Goal: Task Accomplishment & Management: Manage account settings

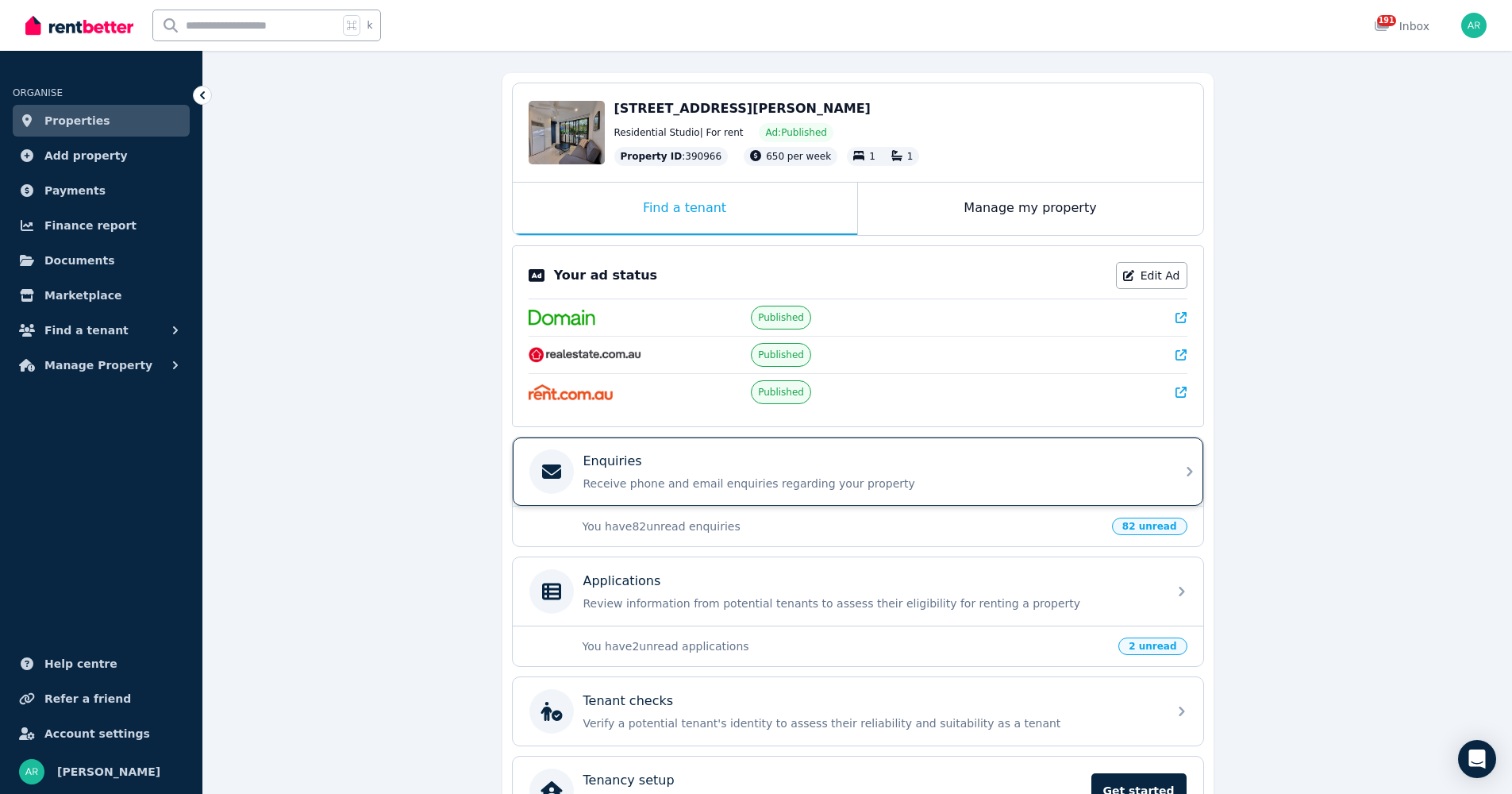
scroll to position [233, 0]
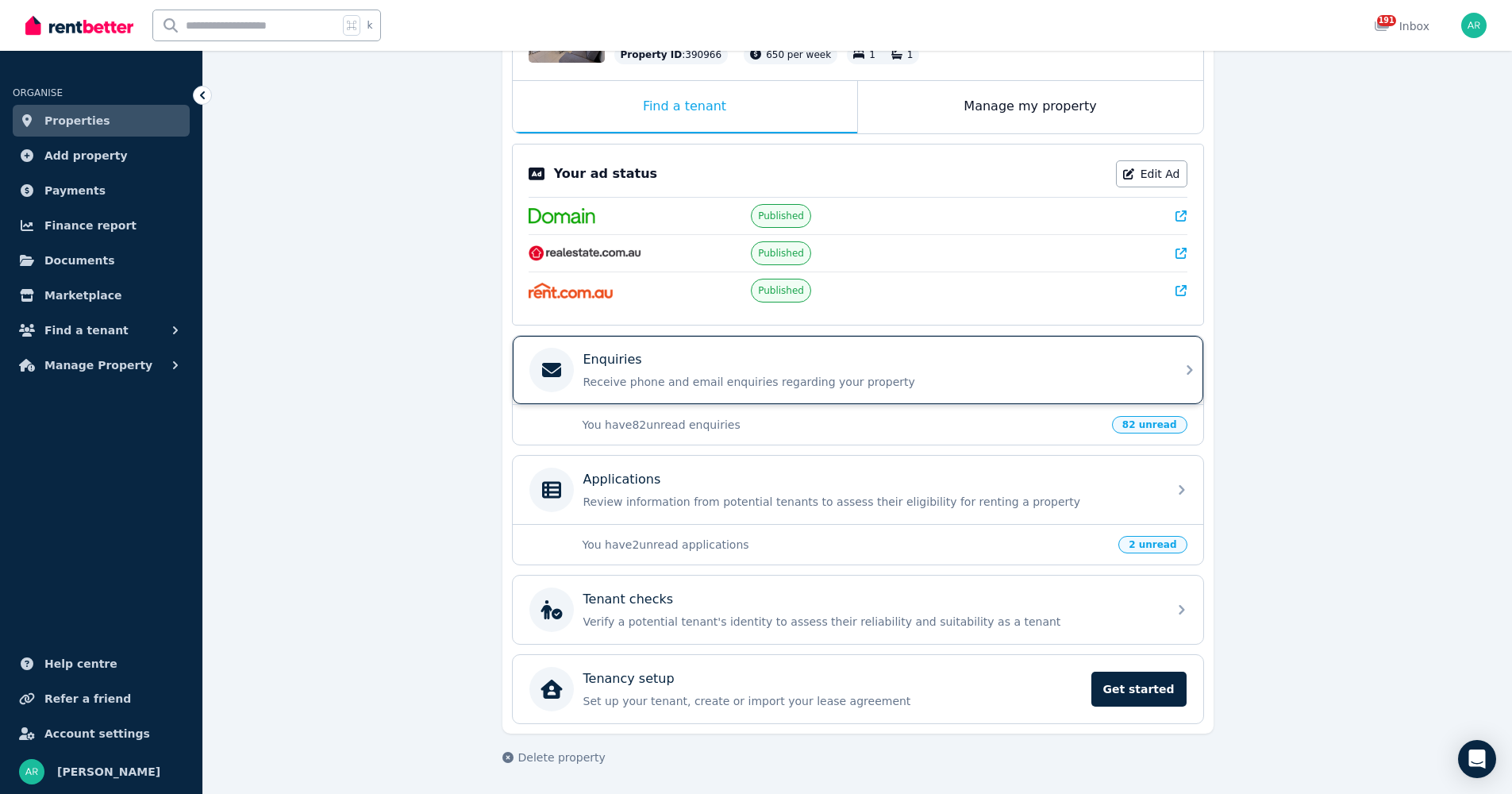
click at [655, 372] on div "Enquiries Receive phone and email enquiries regarding your property" at bounding box center [871, 370] width 575 height 40
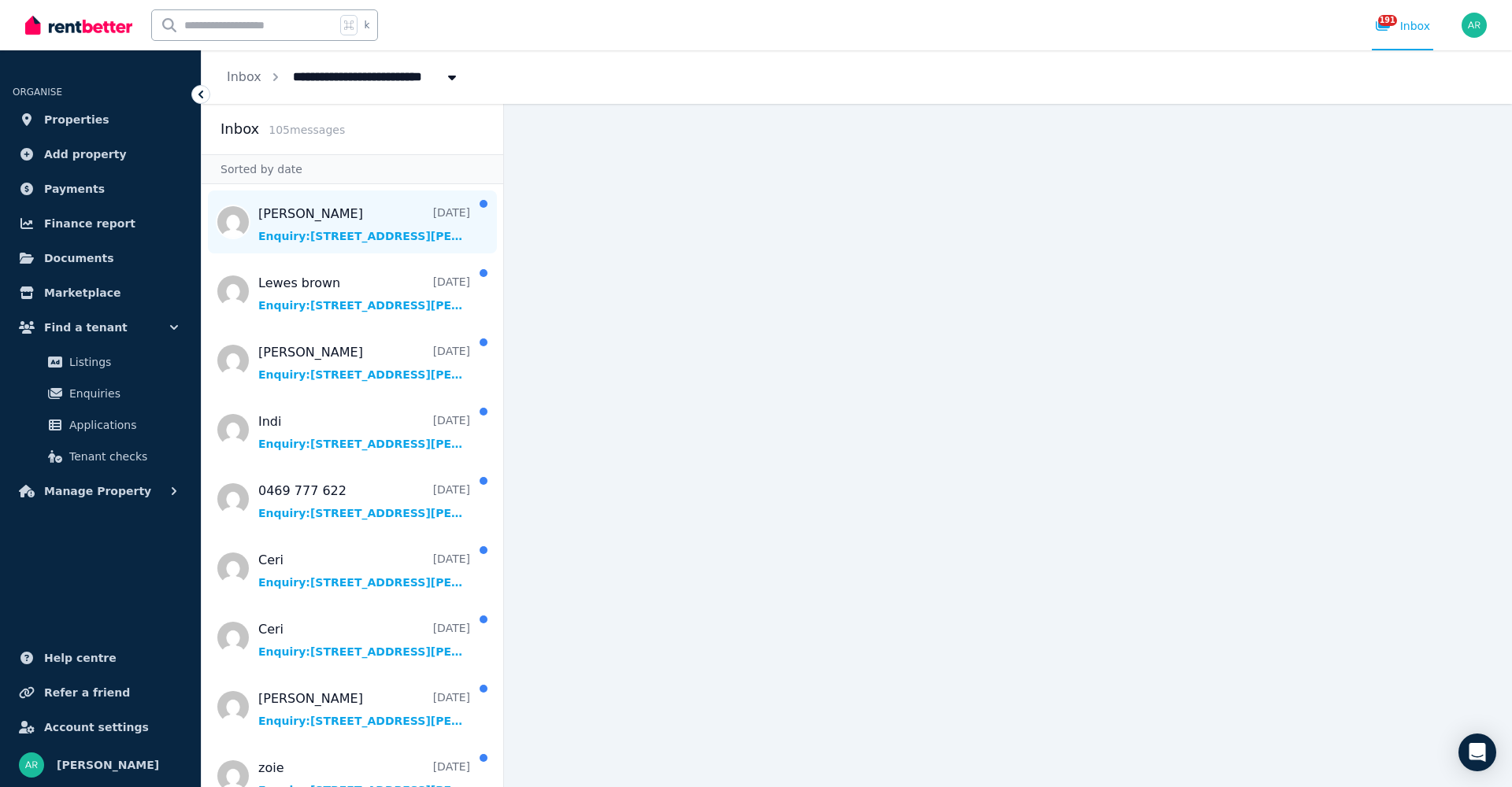
click at [326, 235] on span "Message list" at bounding box center [352, 221] width 302 height 63
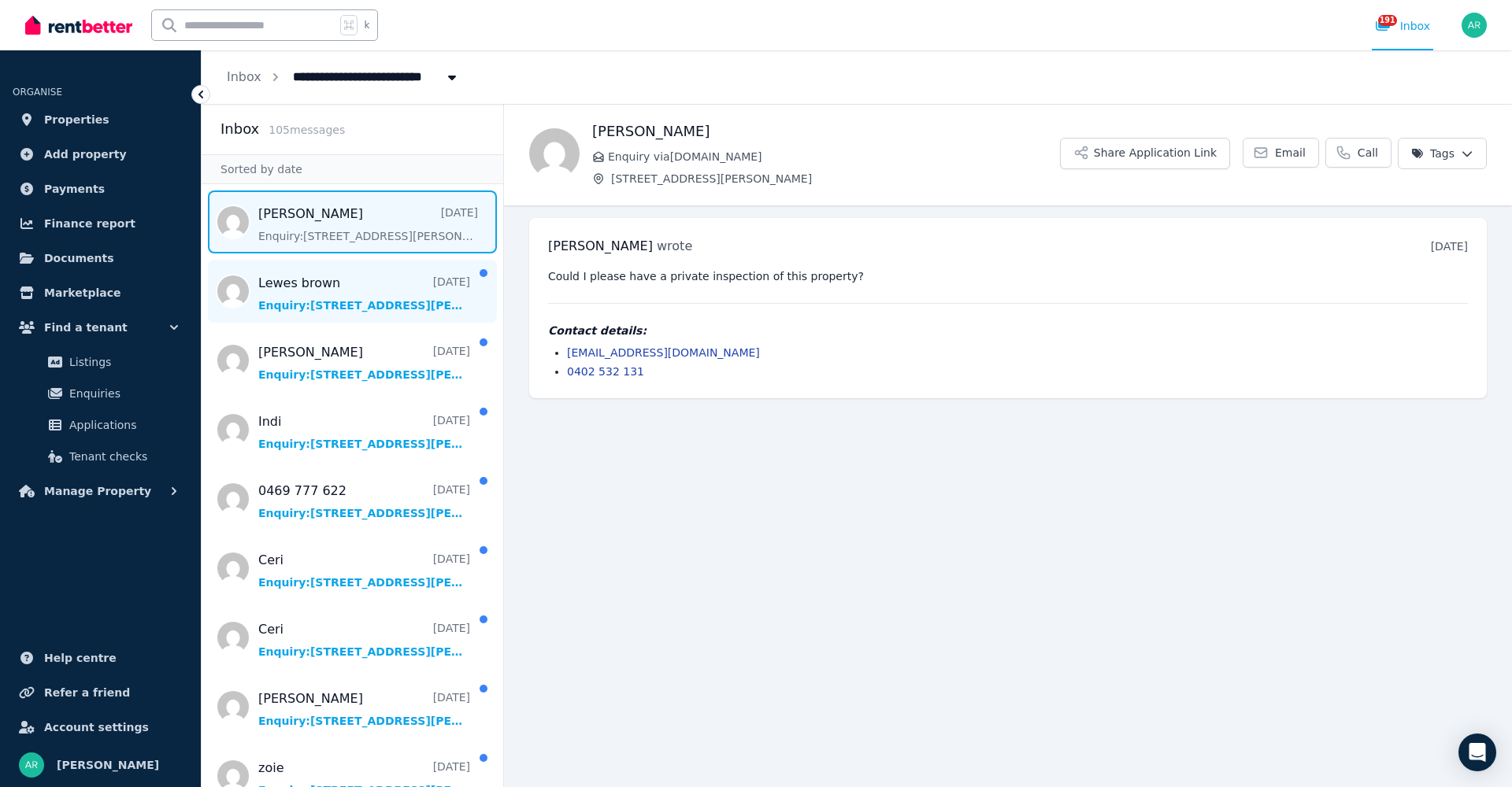
click at [321, 303] on span "Message list" at bounding box center [352, 291] width 302 height 63
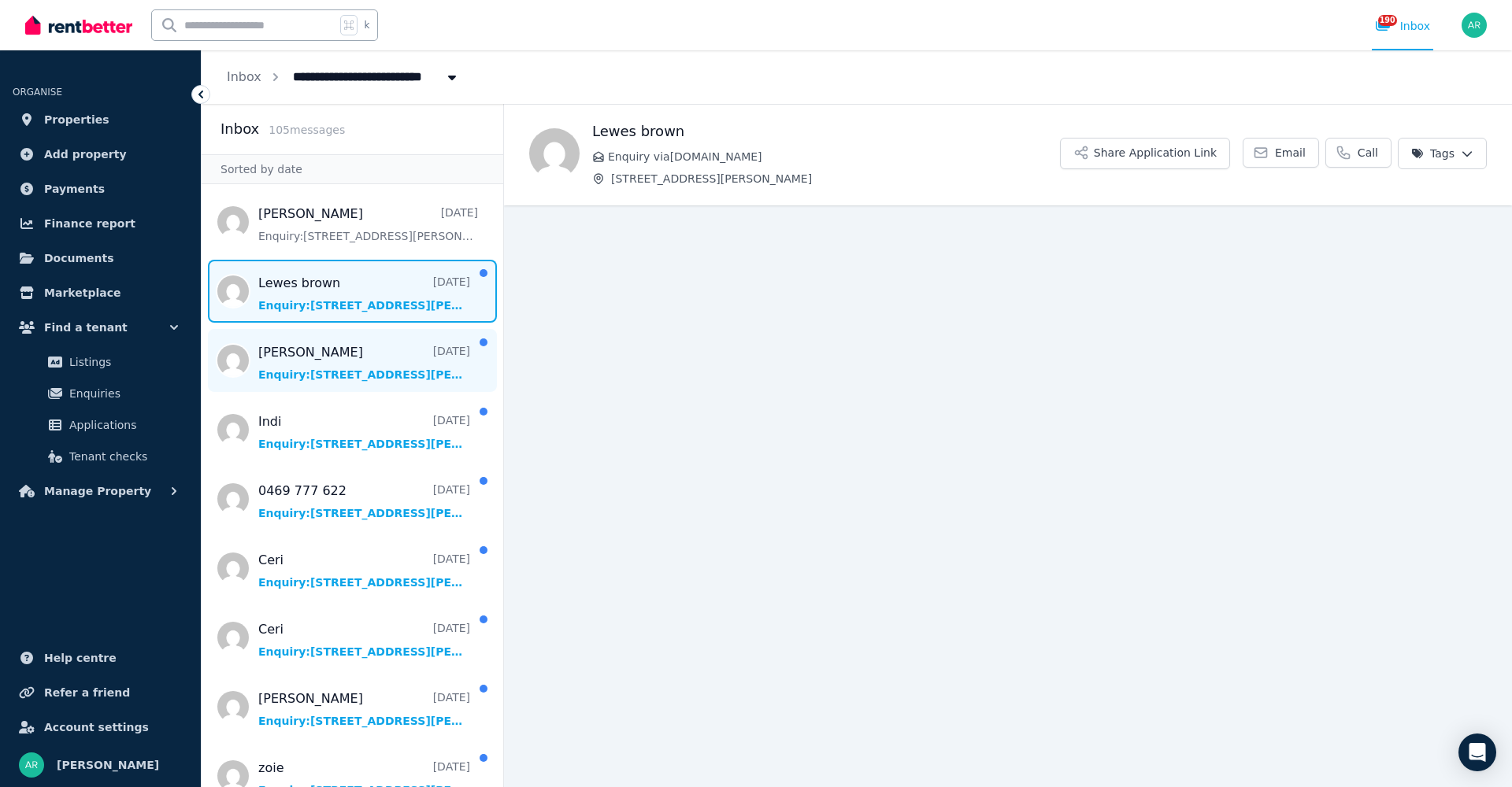
click at [311, 373] on span "Message list" at bounding box center [352, 360] width 302 height 63
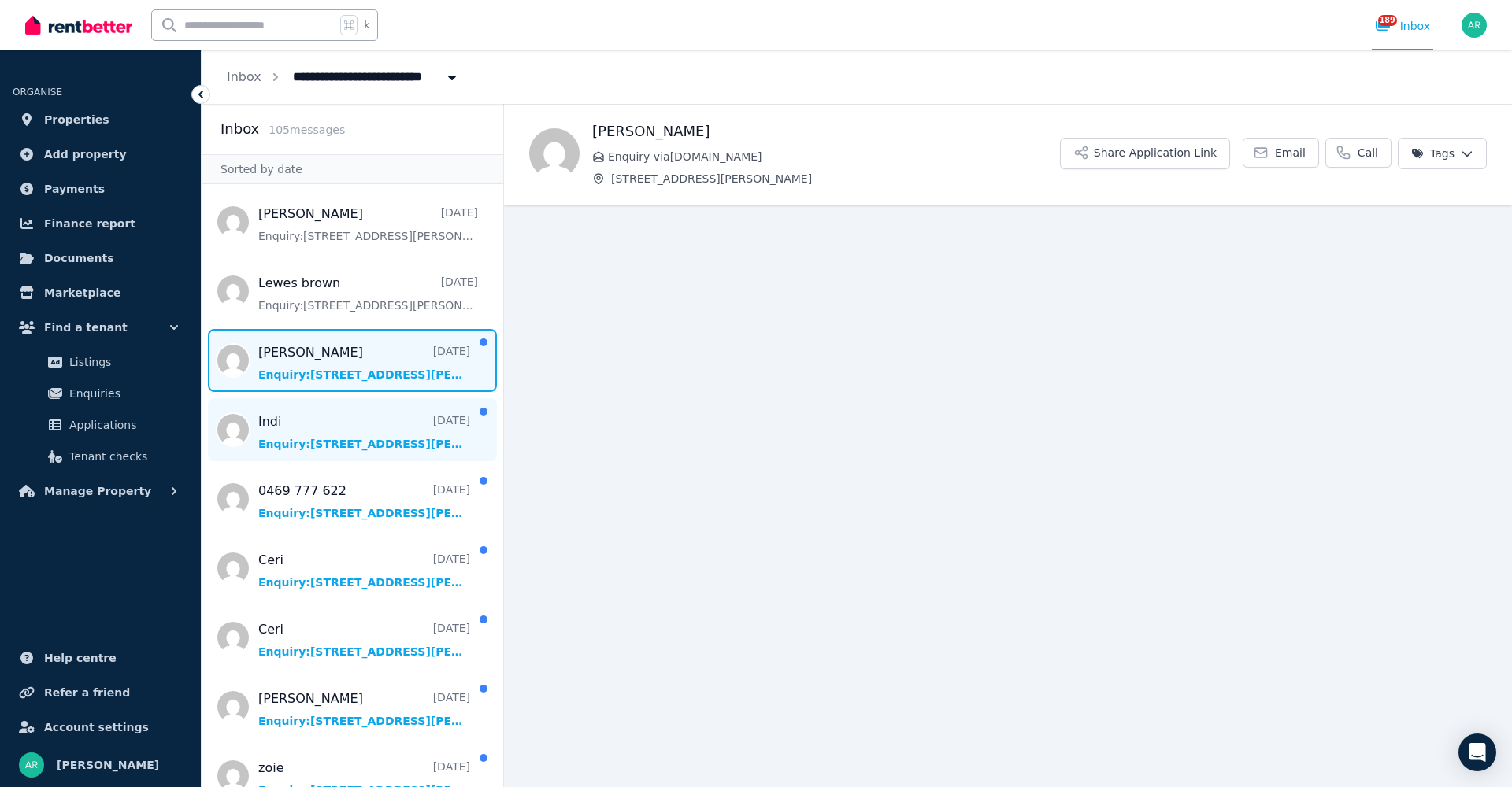
click at [307, 425] on span "Message list" at bounding box center [352, 429] width 302 height 63
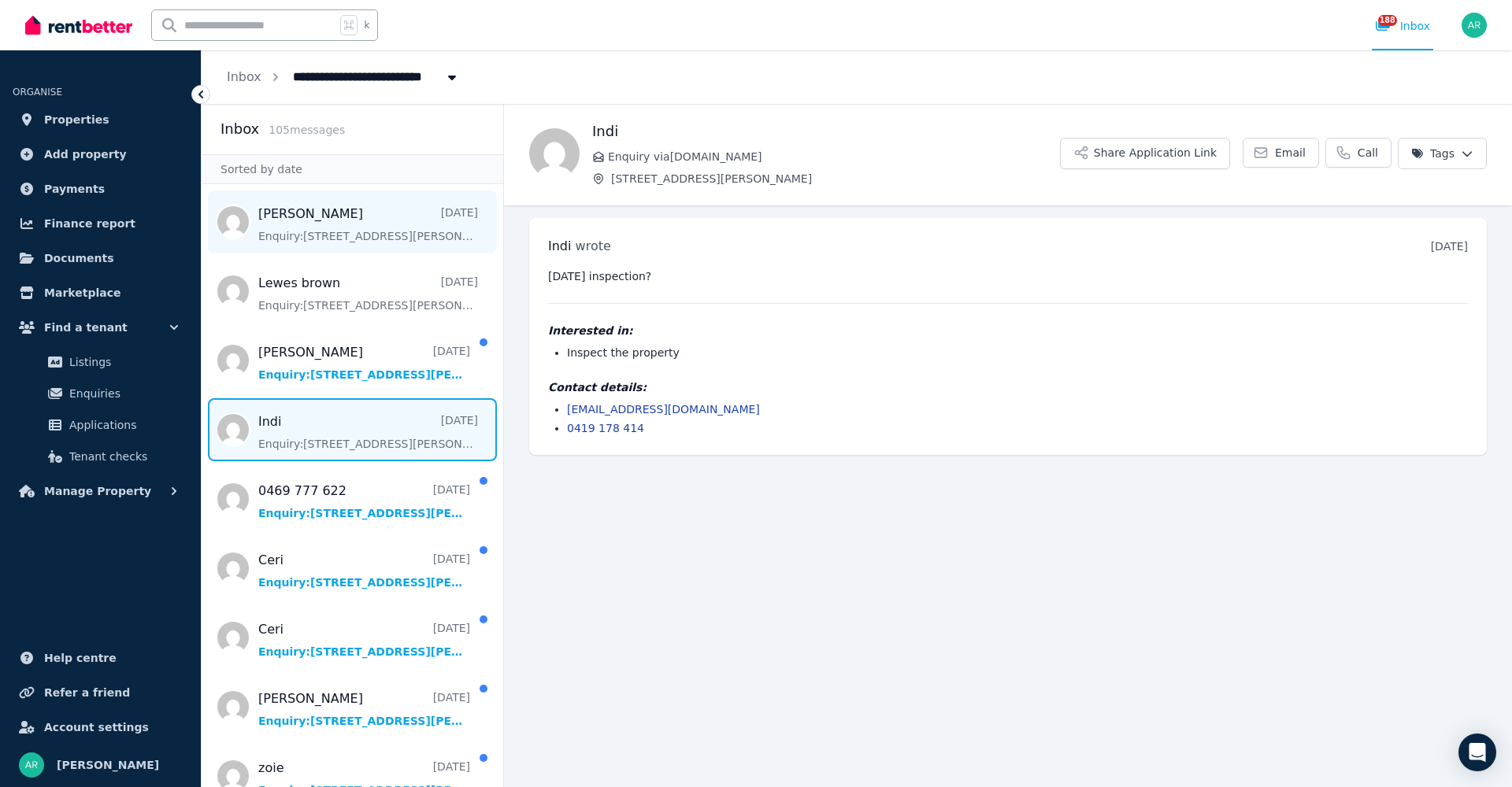
click at [312, 214] on span "Message list" at bounding box center [352, 221] width 302 height 63
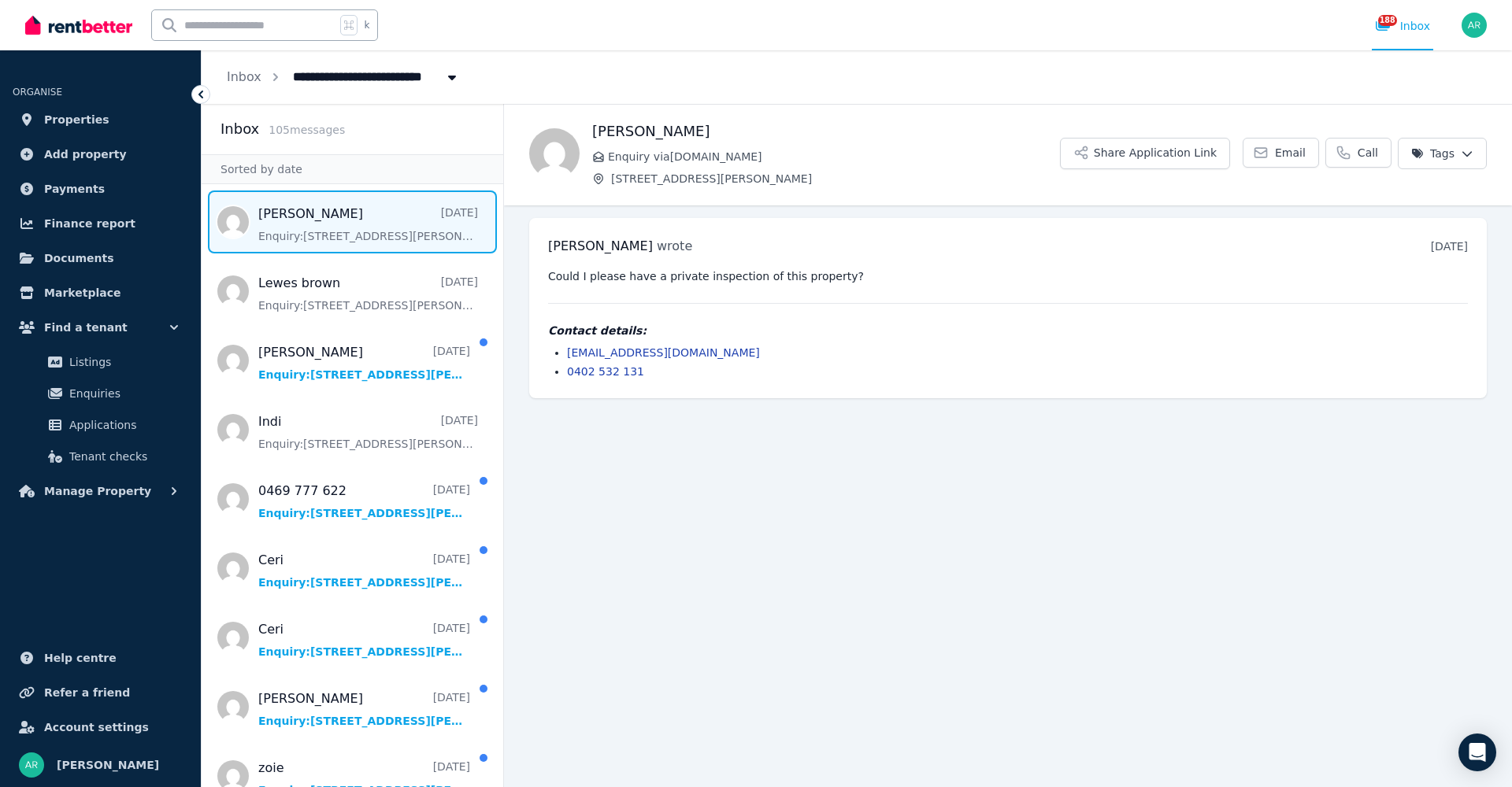
click at [79, 26] on img at bounding box center [79, 25] width 107 height 24
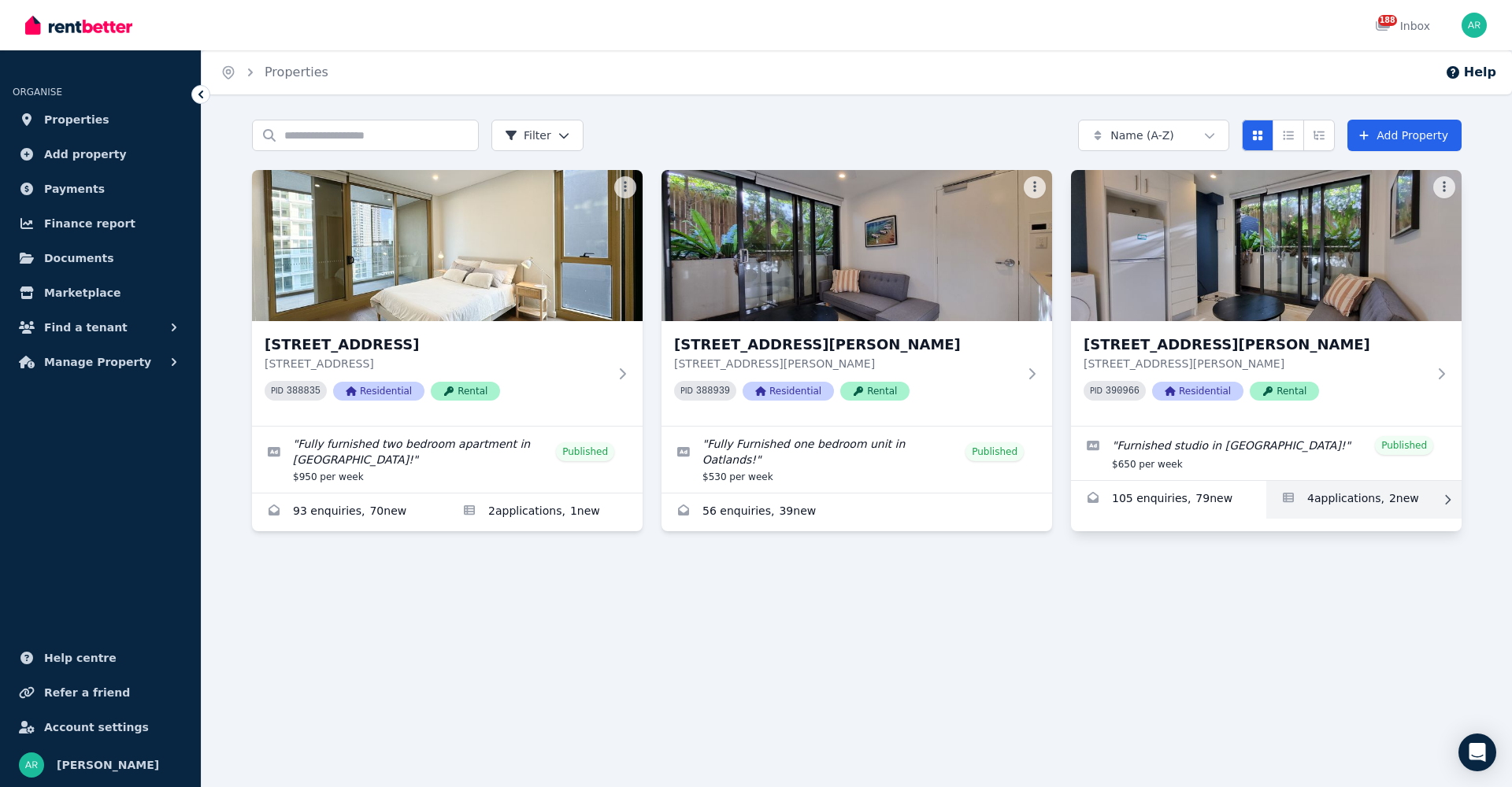
click at [1341, 499] on link "Applications for 135 Griffiths St, Balgowlah" at bounding box center [1363, 499] width 195 height 38
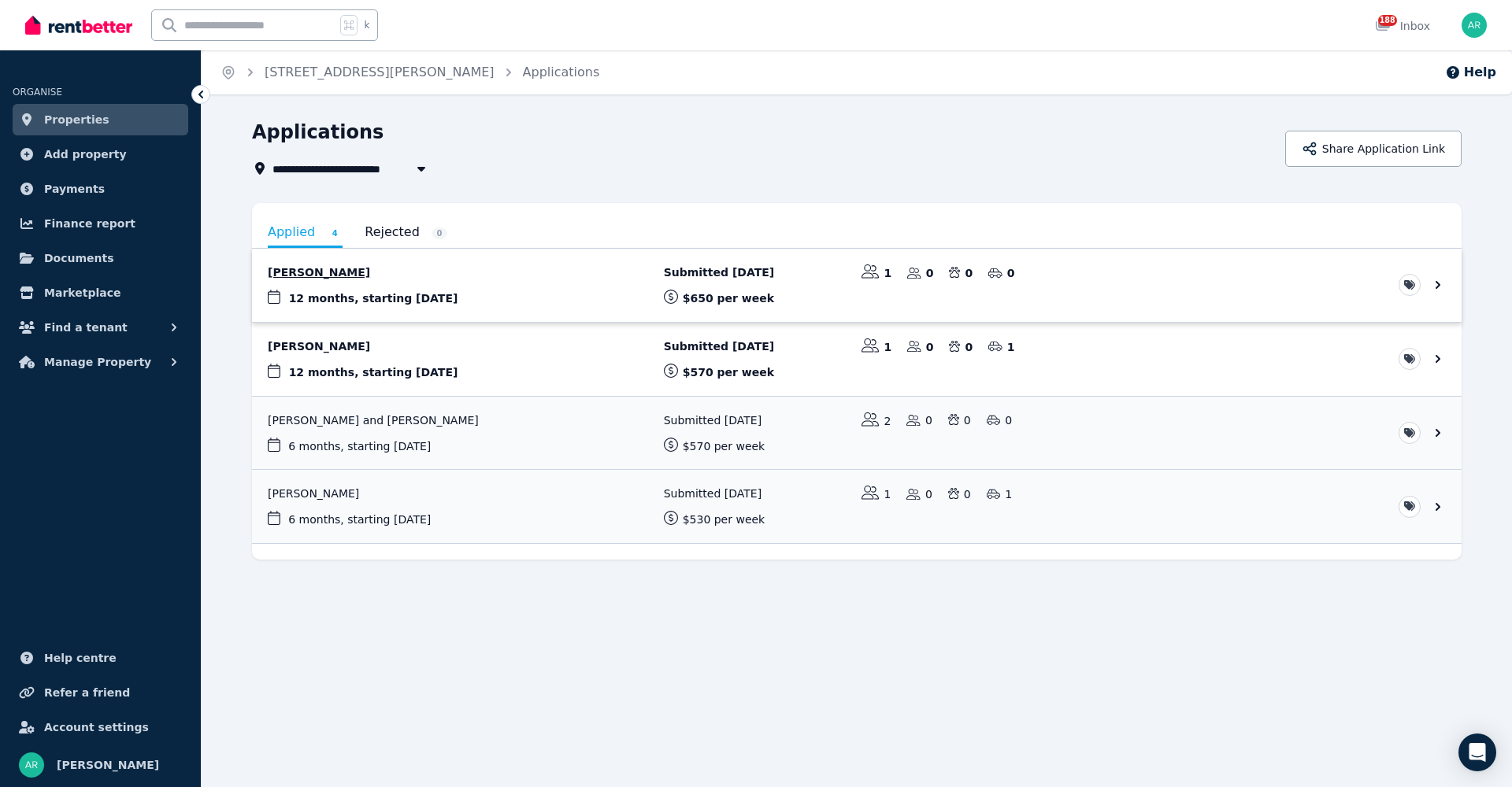
click at [307, 277] on link "View application: Lewes Brown" at bounding box center [856, 285] width 1209 height 74
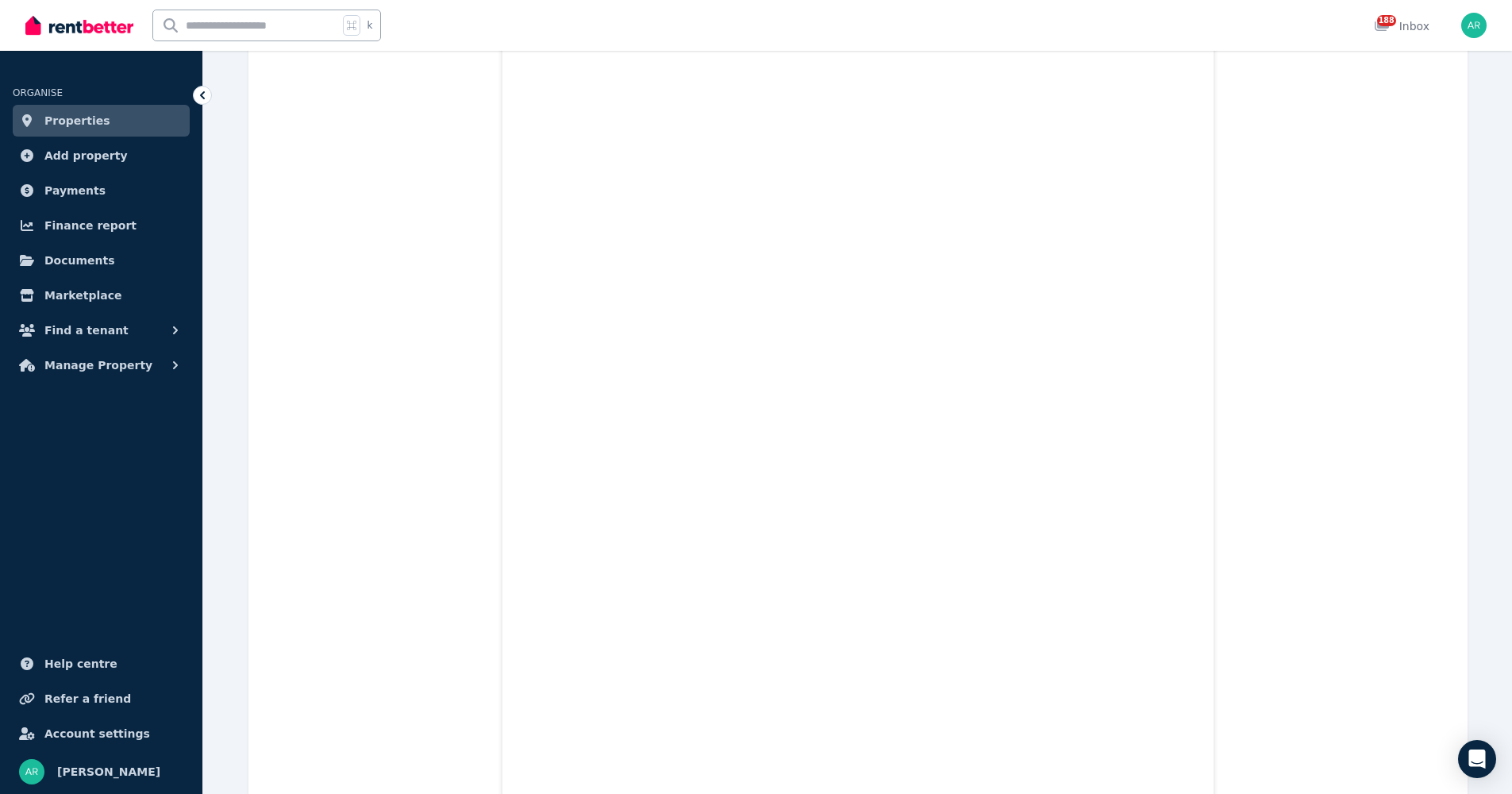
scroll to position [2461, 0]
click at [119, 127] on link "Properties" at bounding box center [101, 120] width 177 height 32
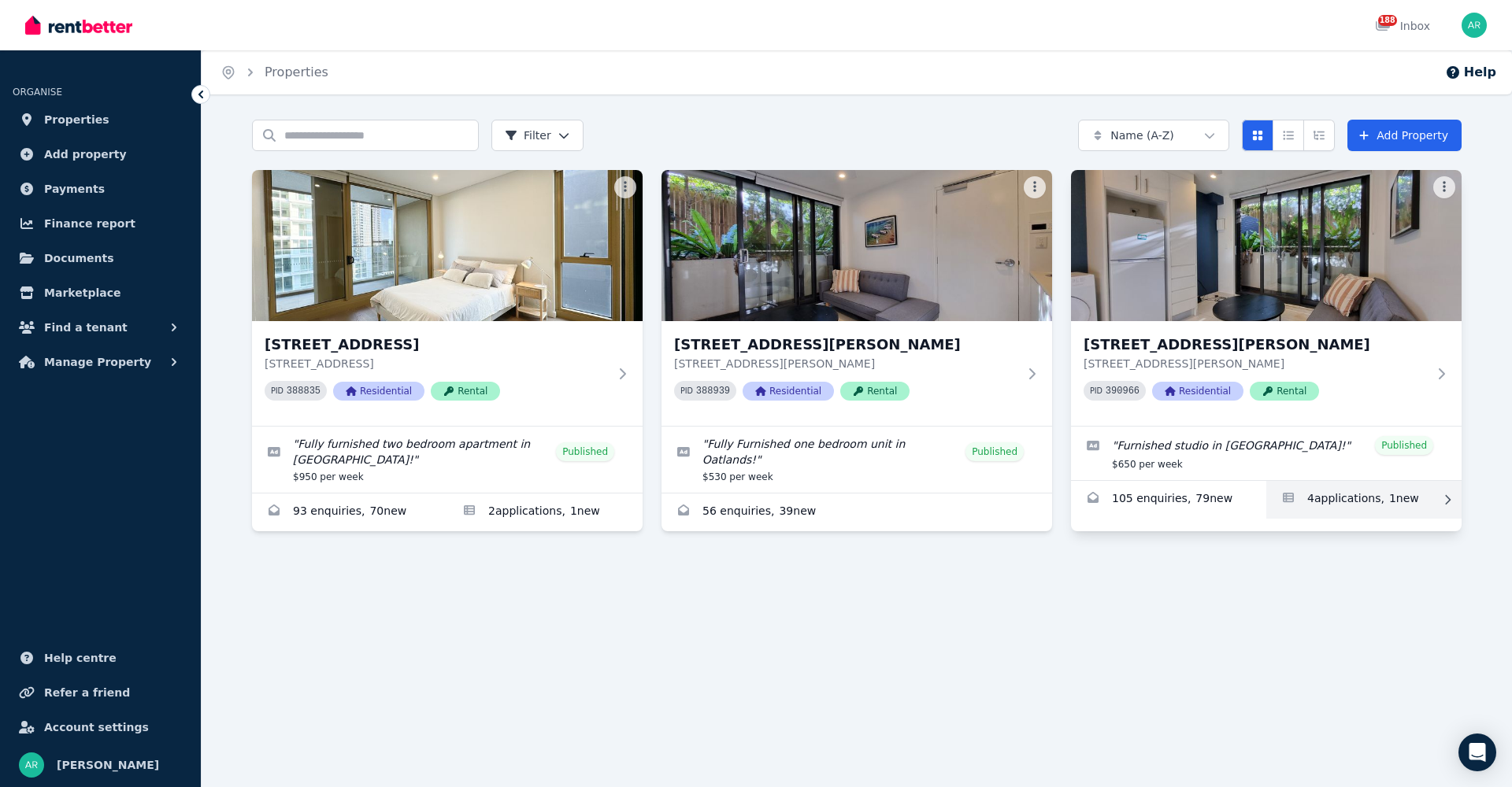
click at [1319, 499] on link "Applications for 135 Griffiths St, Balgowlah" at bounding box center [1363, 499] width 195 height 38
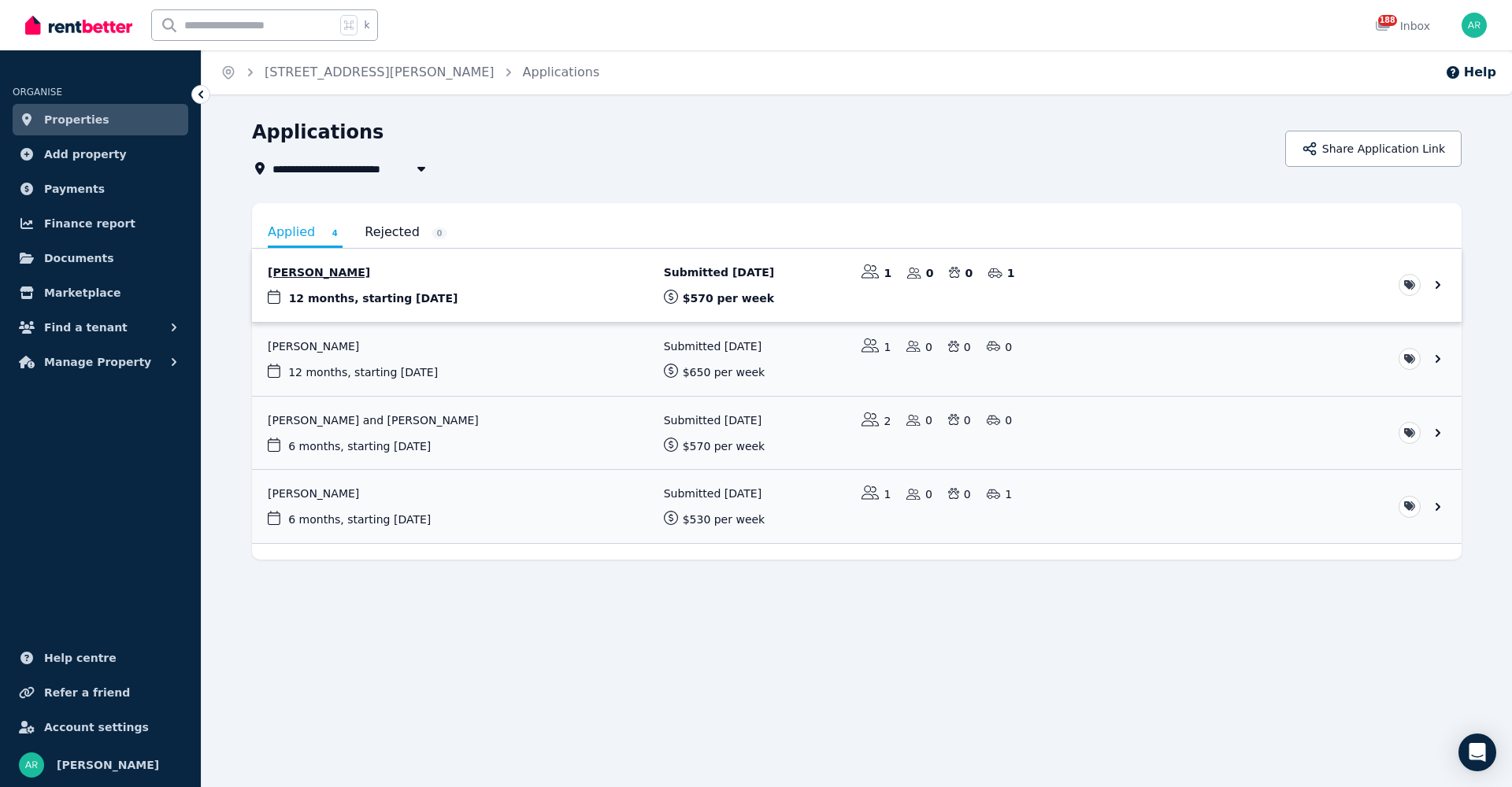
click at [374, 271] on link "View application: Riley Anderson" at bounding box center [856, 285] width 1209 height 74
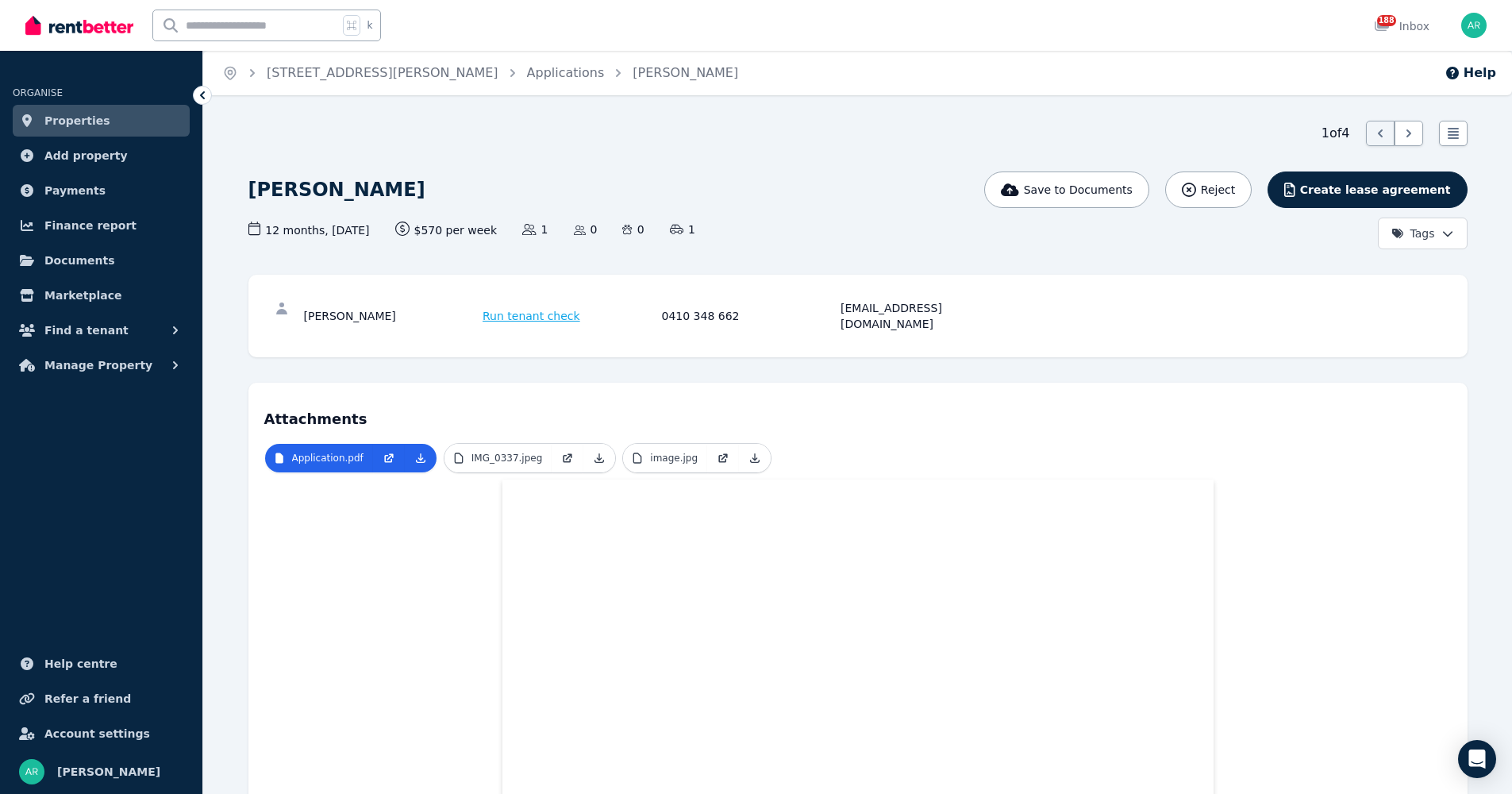
click at [87, 111] on span "Properties" at bounding box center [77, 120] width 66 height 19
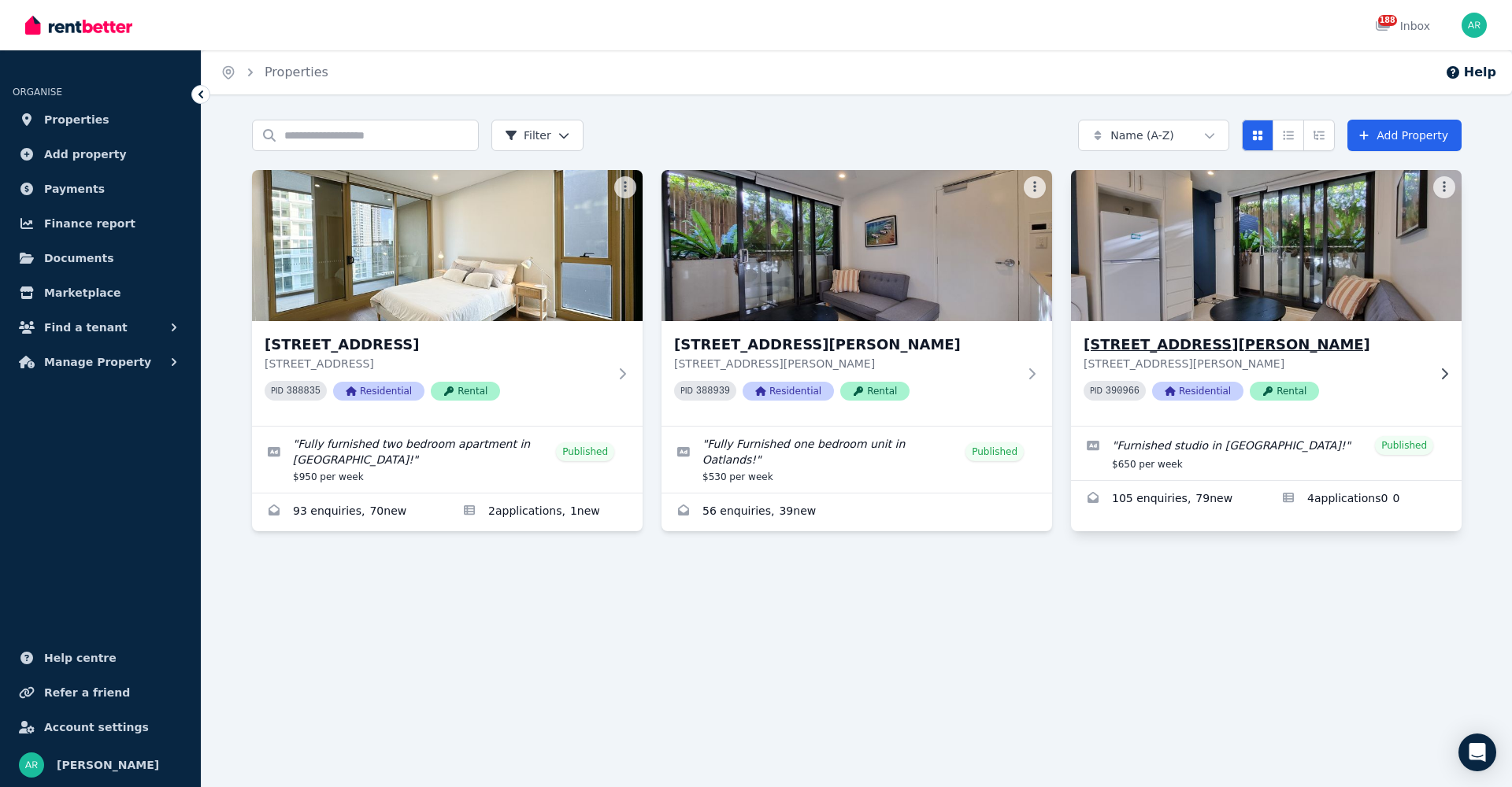
click at [1124, 343] on h3 "[STREET_ADDRESS][PERSON_NAME]" at bounding box center [1255, 344] width 343 height 22
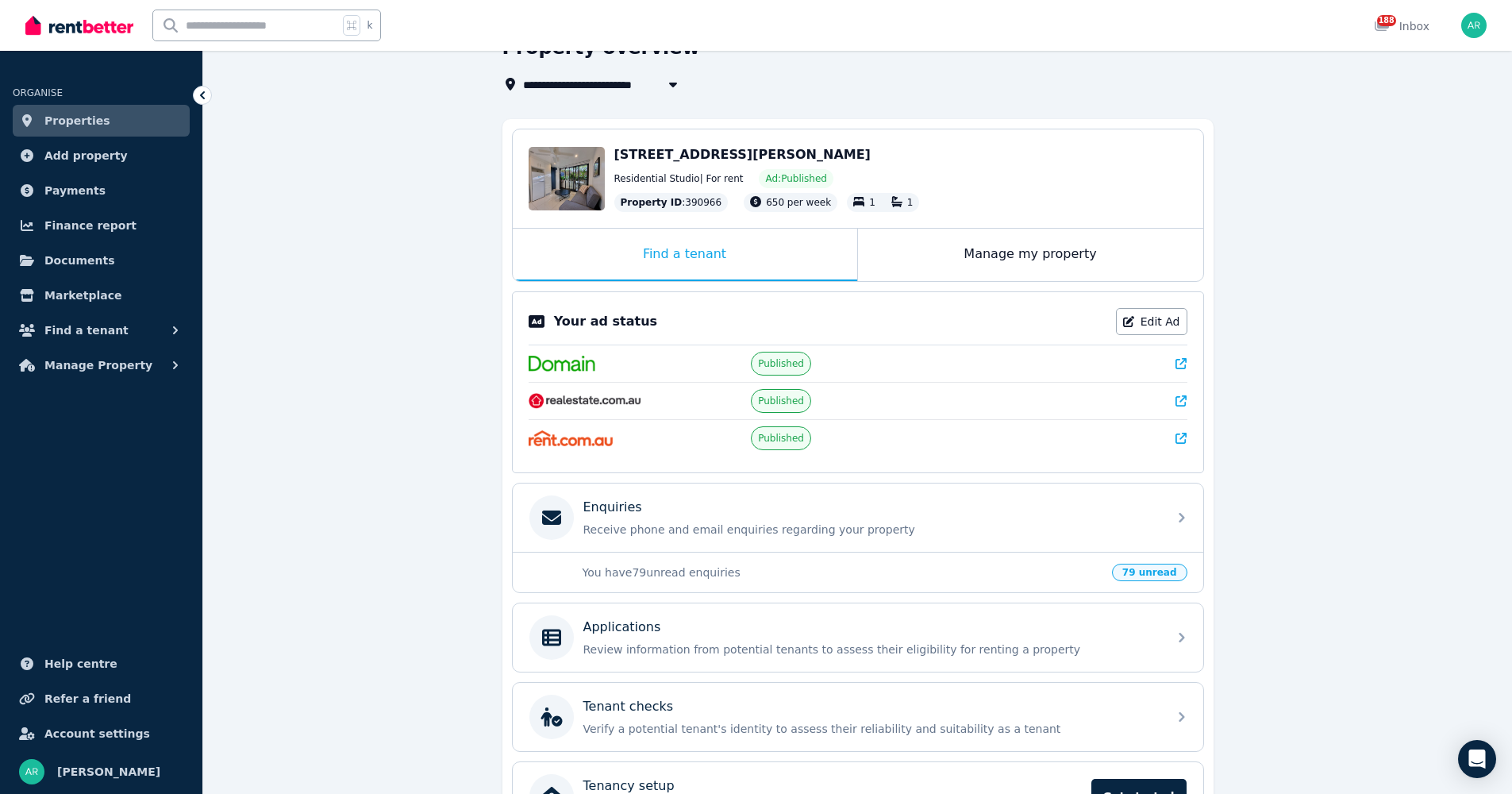
scroll to position [89, 0]
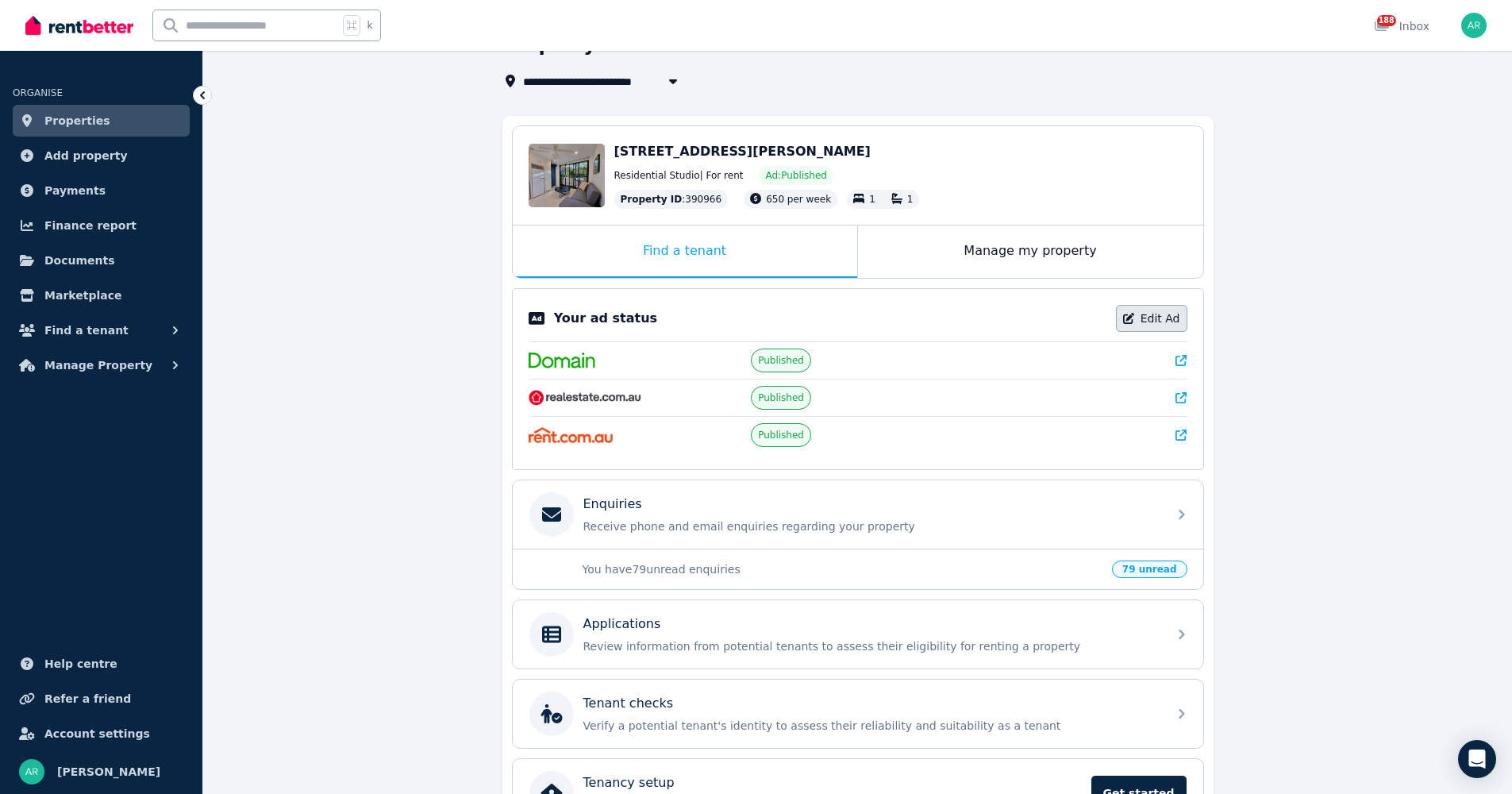
click at [1147, 316] on link "Edit Ad" at bounding box center [1152, 318] width 72 height 27
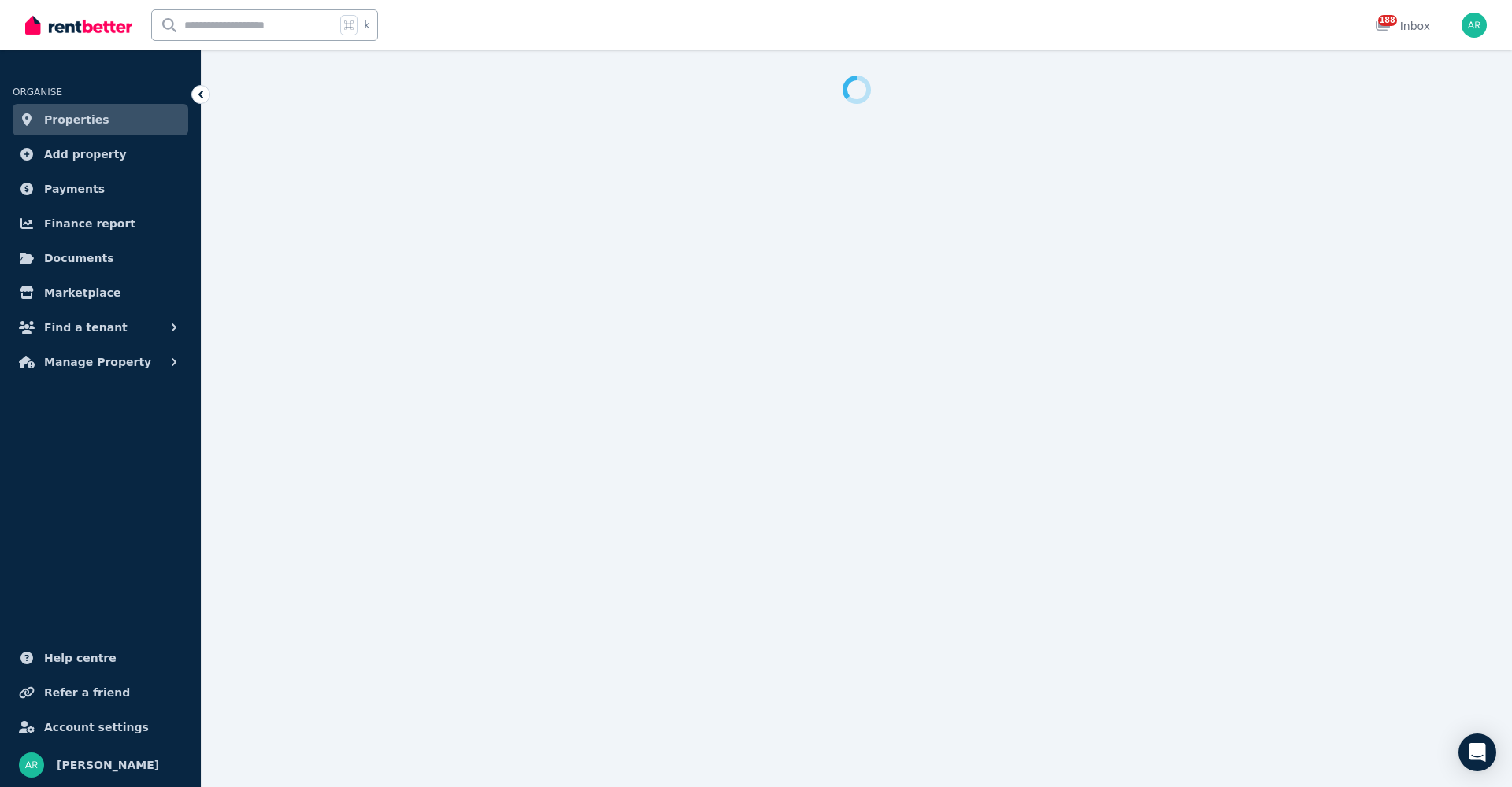
select select "**********"
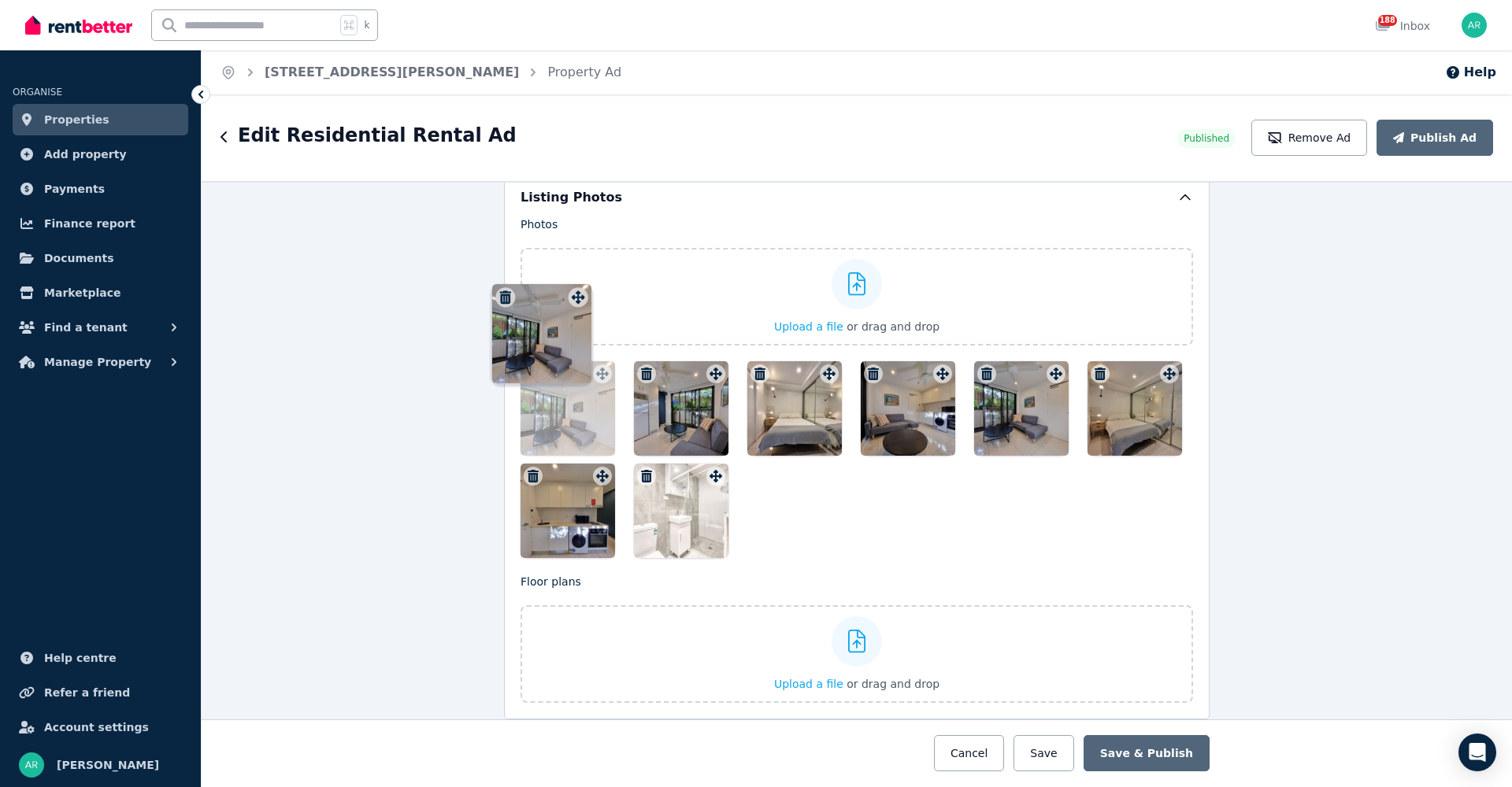
scroll to position [1872, 0]
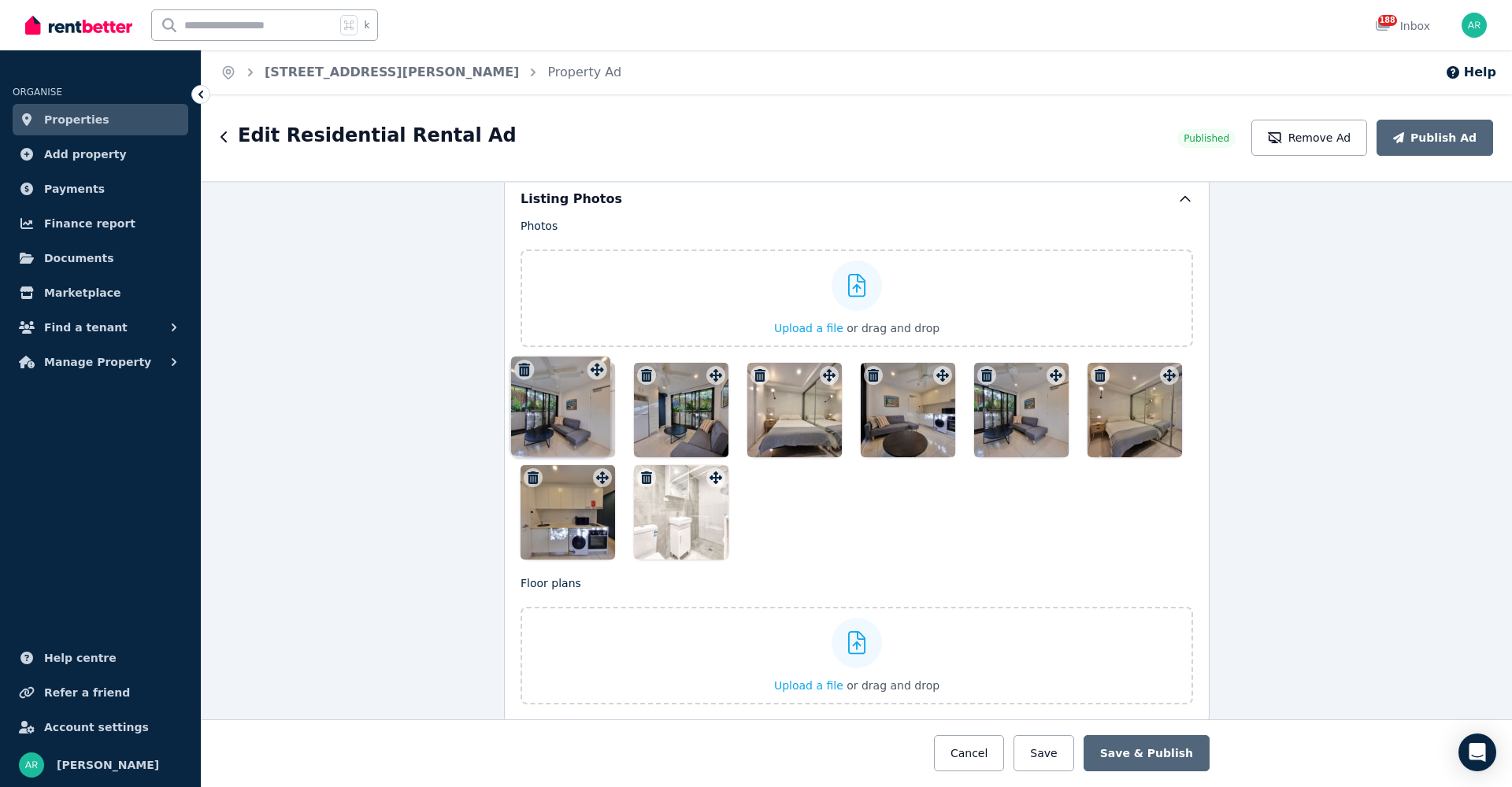
drag, startPoint x: 824, startPoint y: 282, endPoint x: 596, endPoint y: 355, distance: 239.4
click at [596, 355] on div "Photos Upload a file or drag and drop To pick up a draggable item, press the sp…" at bounding box center [856, 389] width 672 height 342
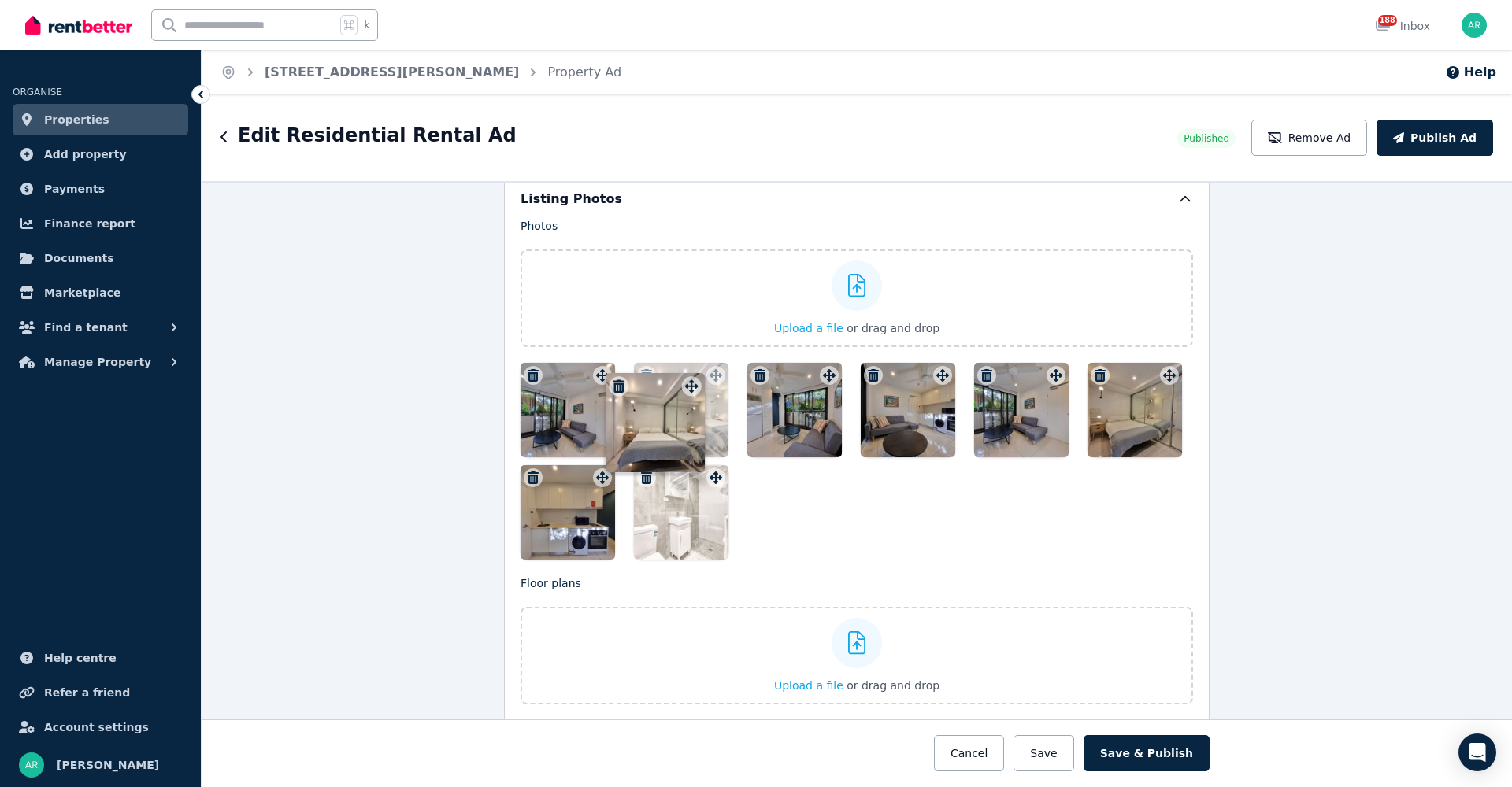
drag, startPoint x: 823, startPoint y: 377, endPoint x: 690, endPoint y: 368, distance: 133.3
click at [690, 368] on div "Photos Upload a file or drag and drop To pick up a draggable item, press the sp…" at bounding box center [856, 389] width 672 height 342
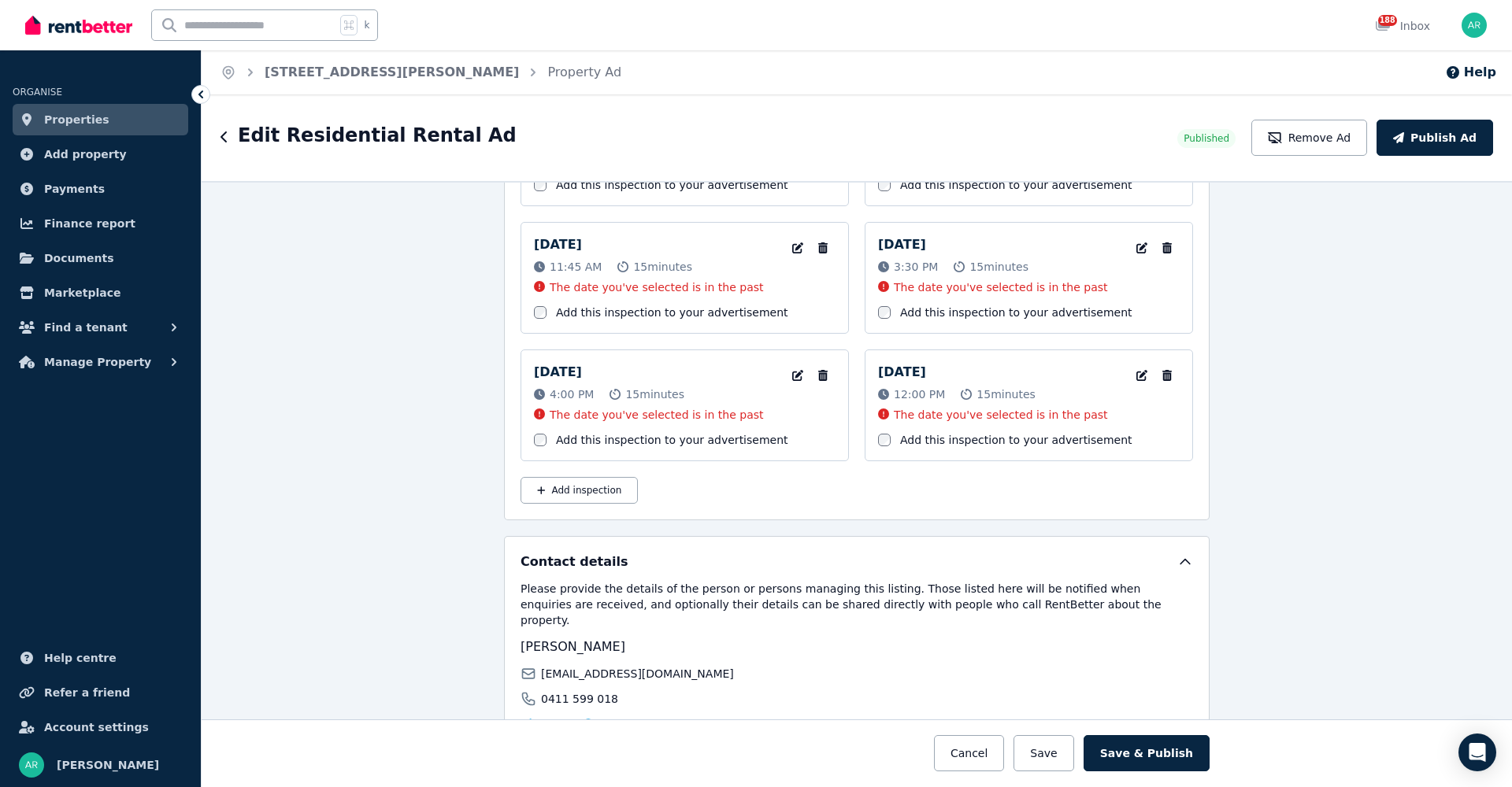
scroll to position [3518, 0]
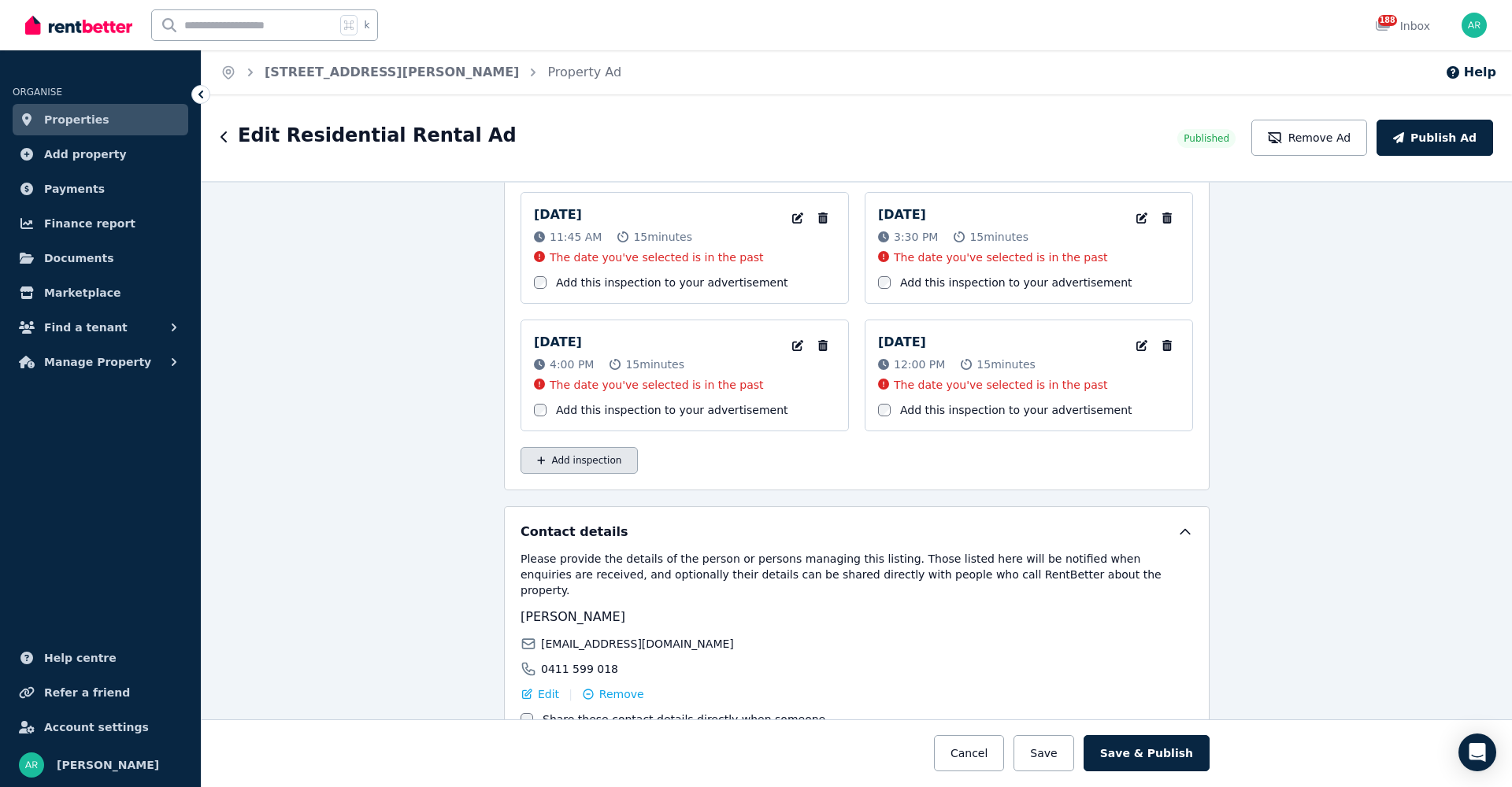
click at [543, 451] on button "Add inspection" at bounding box center [578, 460] width 117 height 27
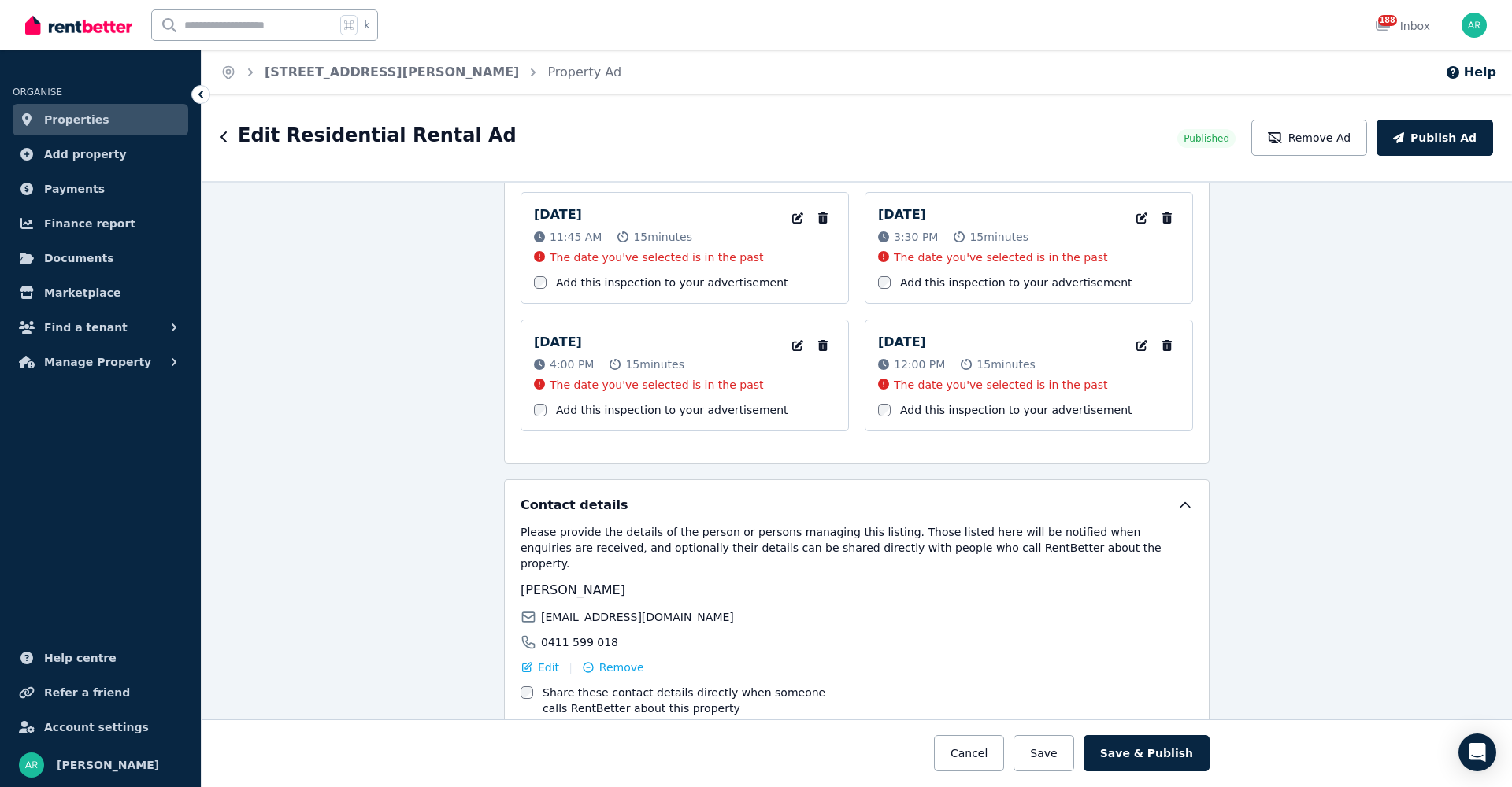
select select "**"
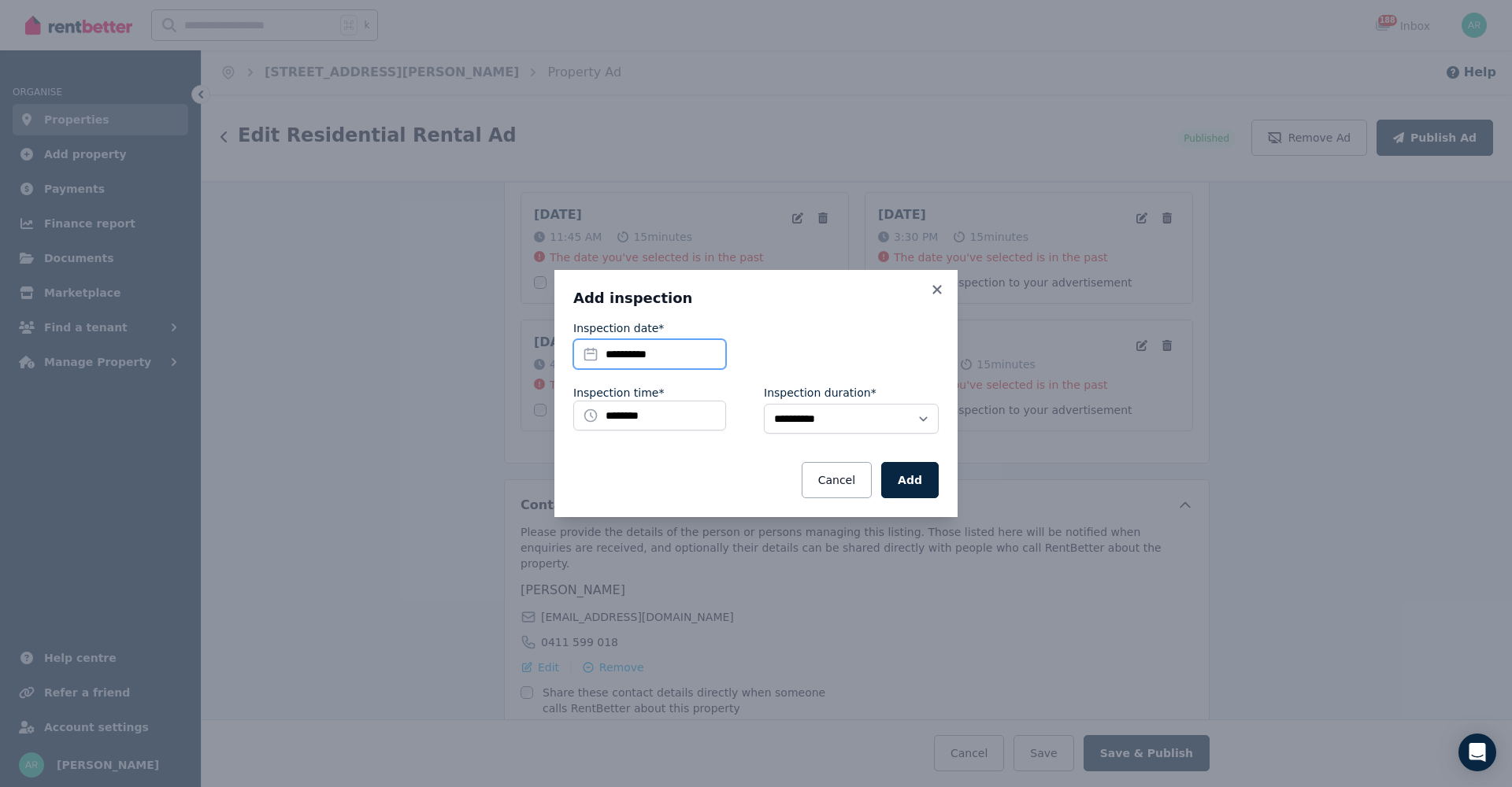
click at [624, 354] on input "**********" at bounding box center [649, 354] width 153 height 30
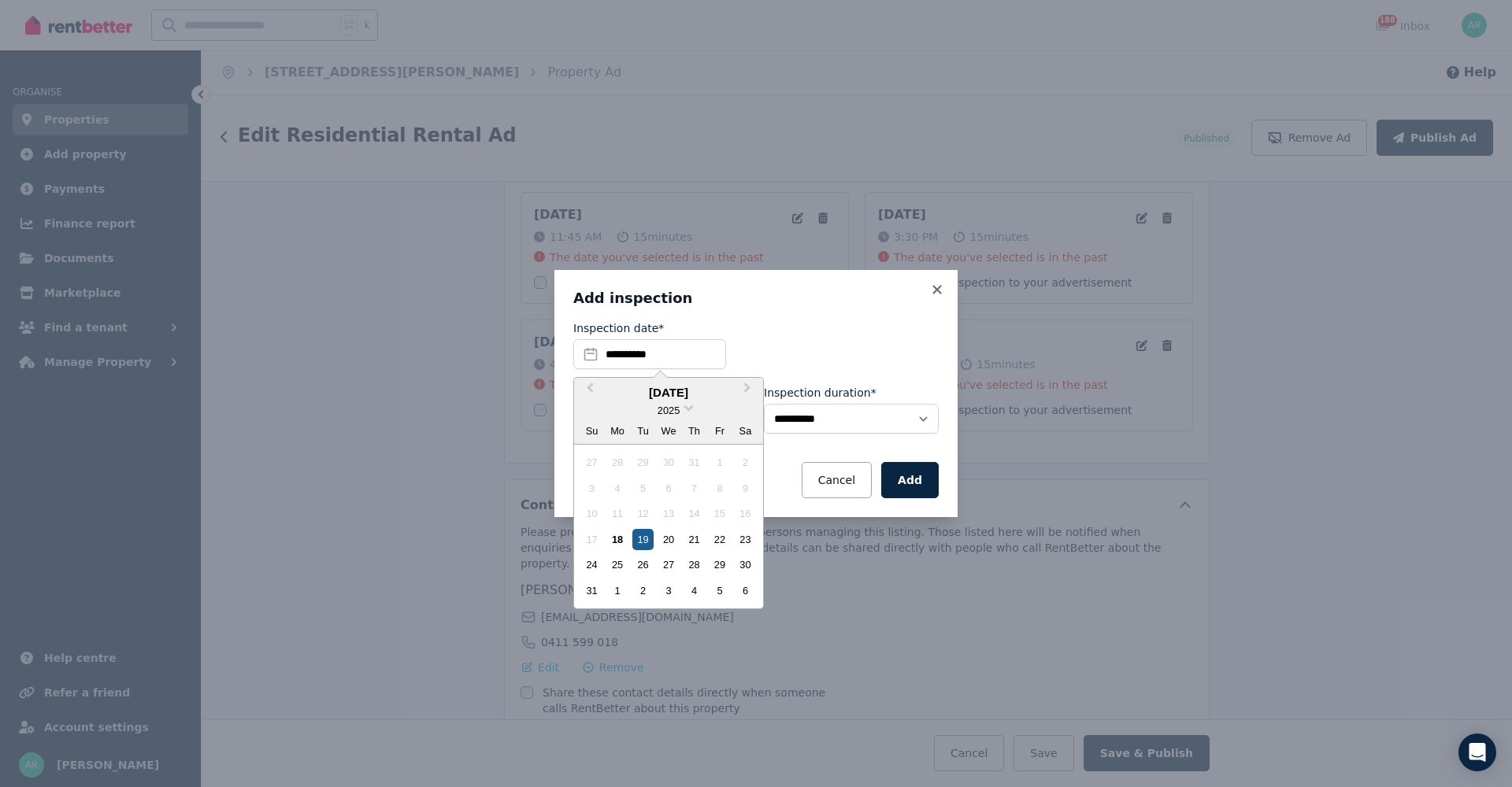
click at [644, 539] on div "19" at bounding box center [643, 539] width 21 height 21
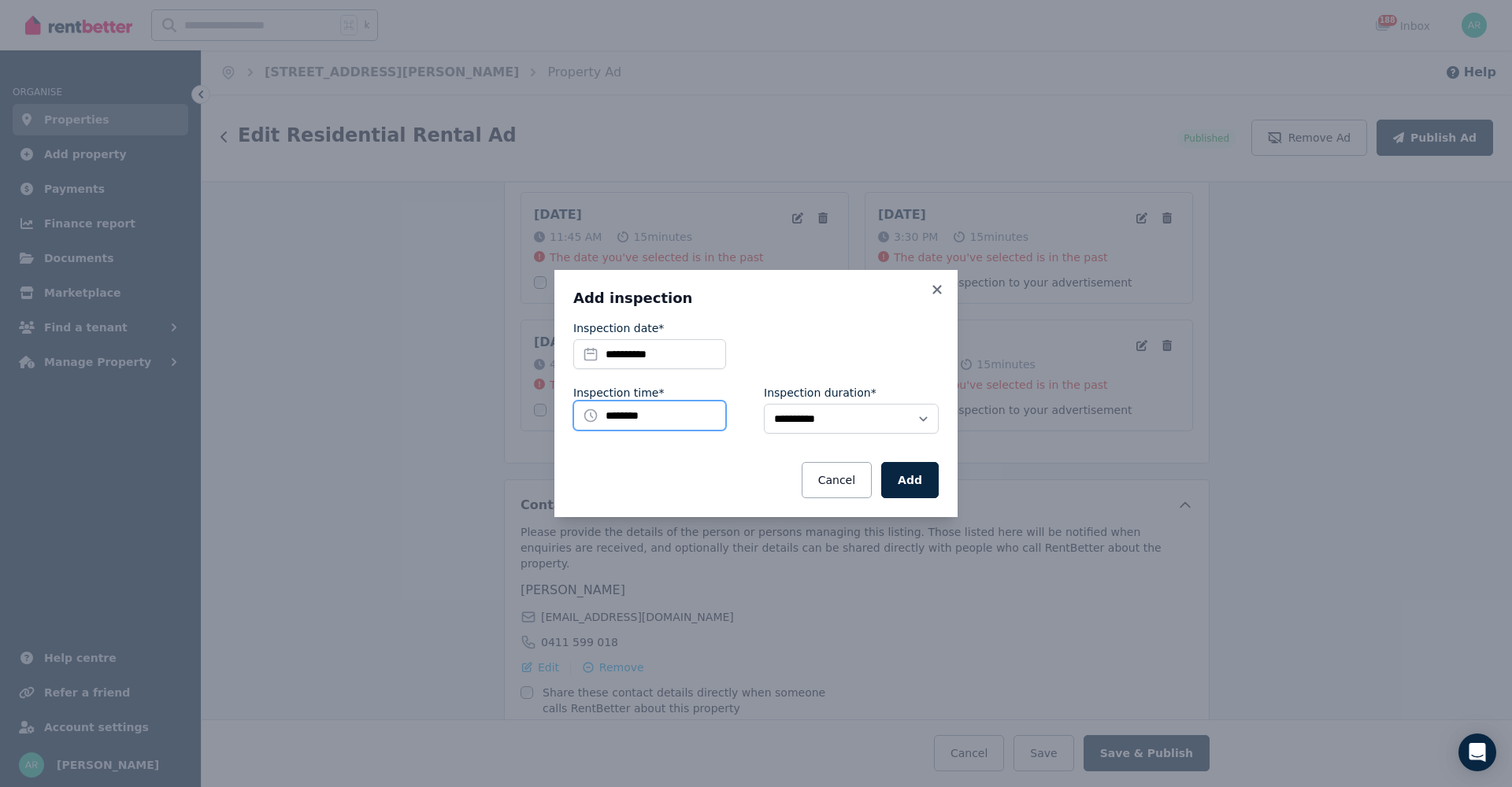
click at [607, 414] on input "********" at bounding box center [649, 415] width 153 height 30
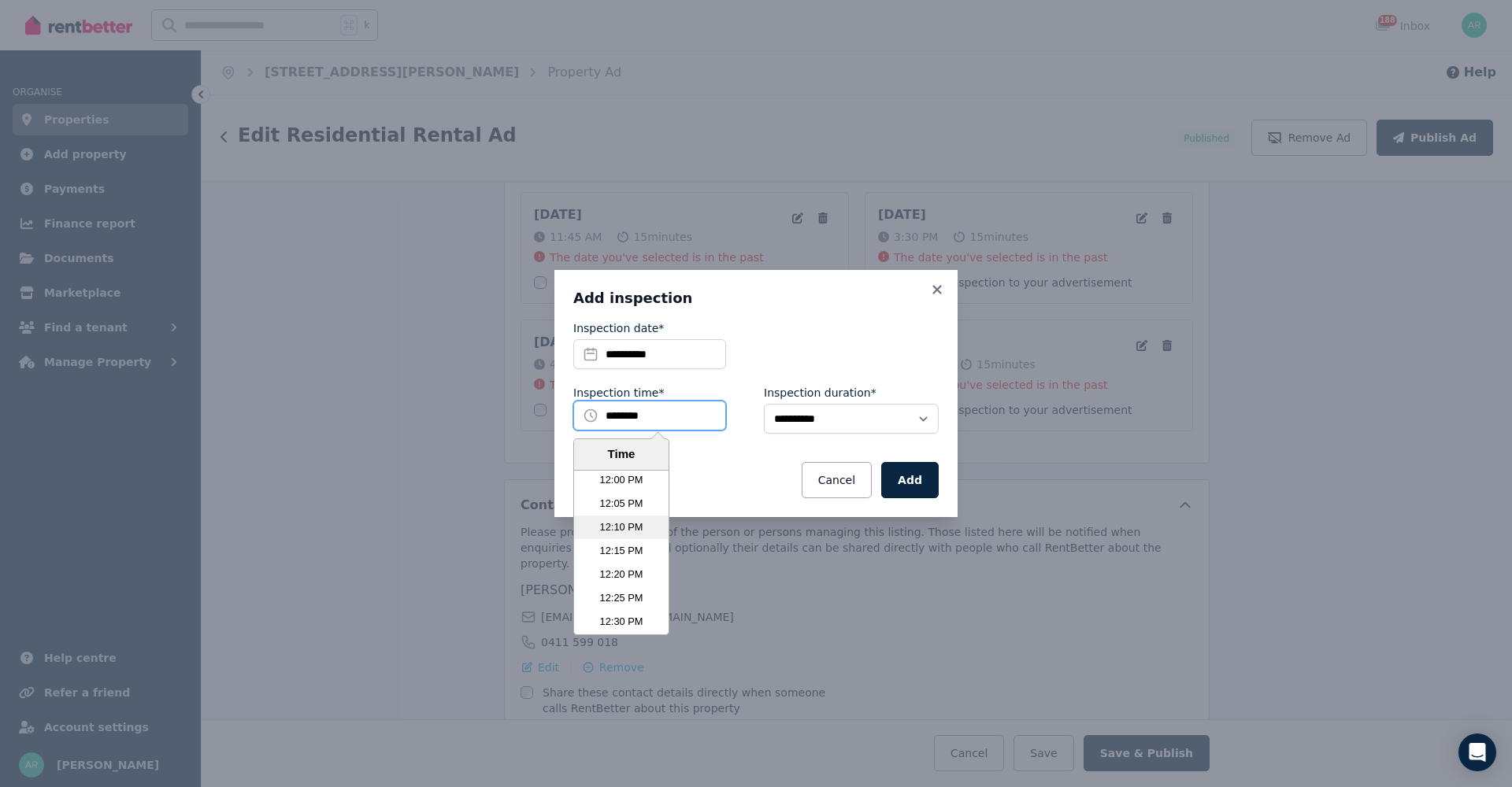
scroll to position [3399, 0]
click at [612, 482] on li "12:00 PM" at bounding box center [621, 483] width 95 height 24
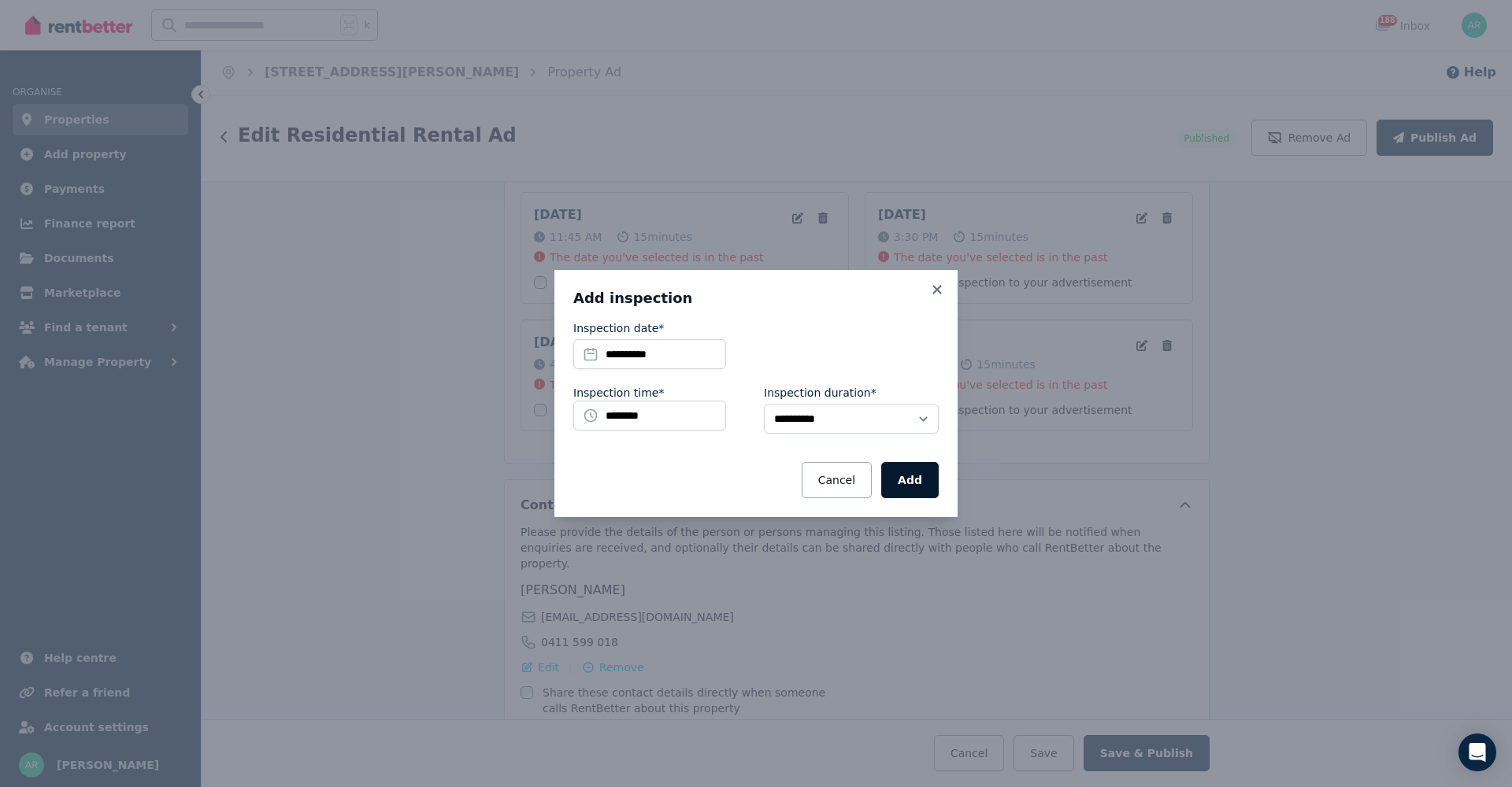
click at [924, 477] on button "Add" at bounding box center [909, 480] width 57 height 36
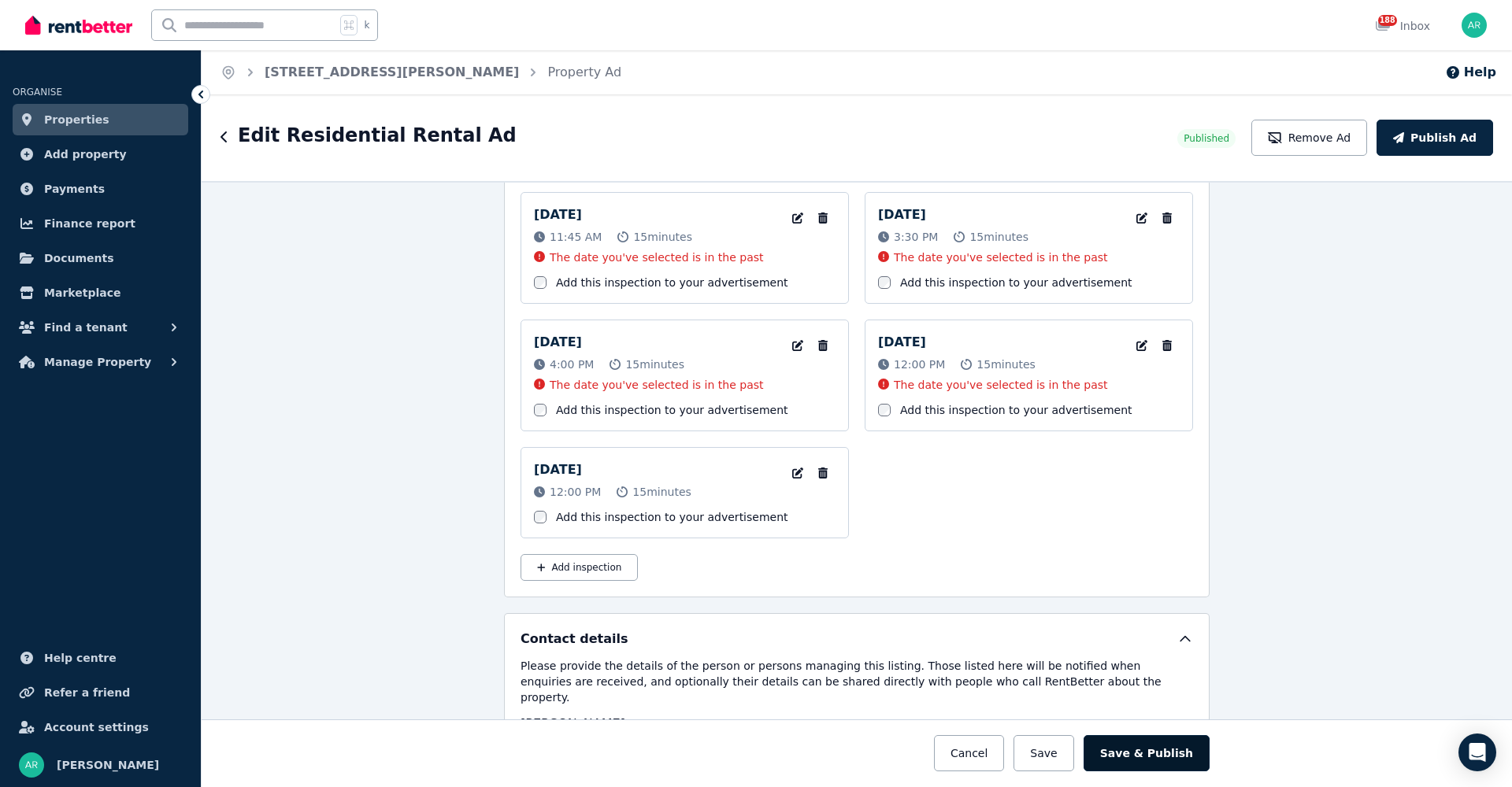
click at [1144, 755] on button "Save & Publish" at bounding box center [1146, 753] width 126 height 36
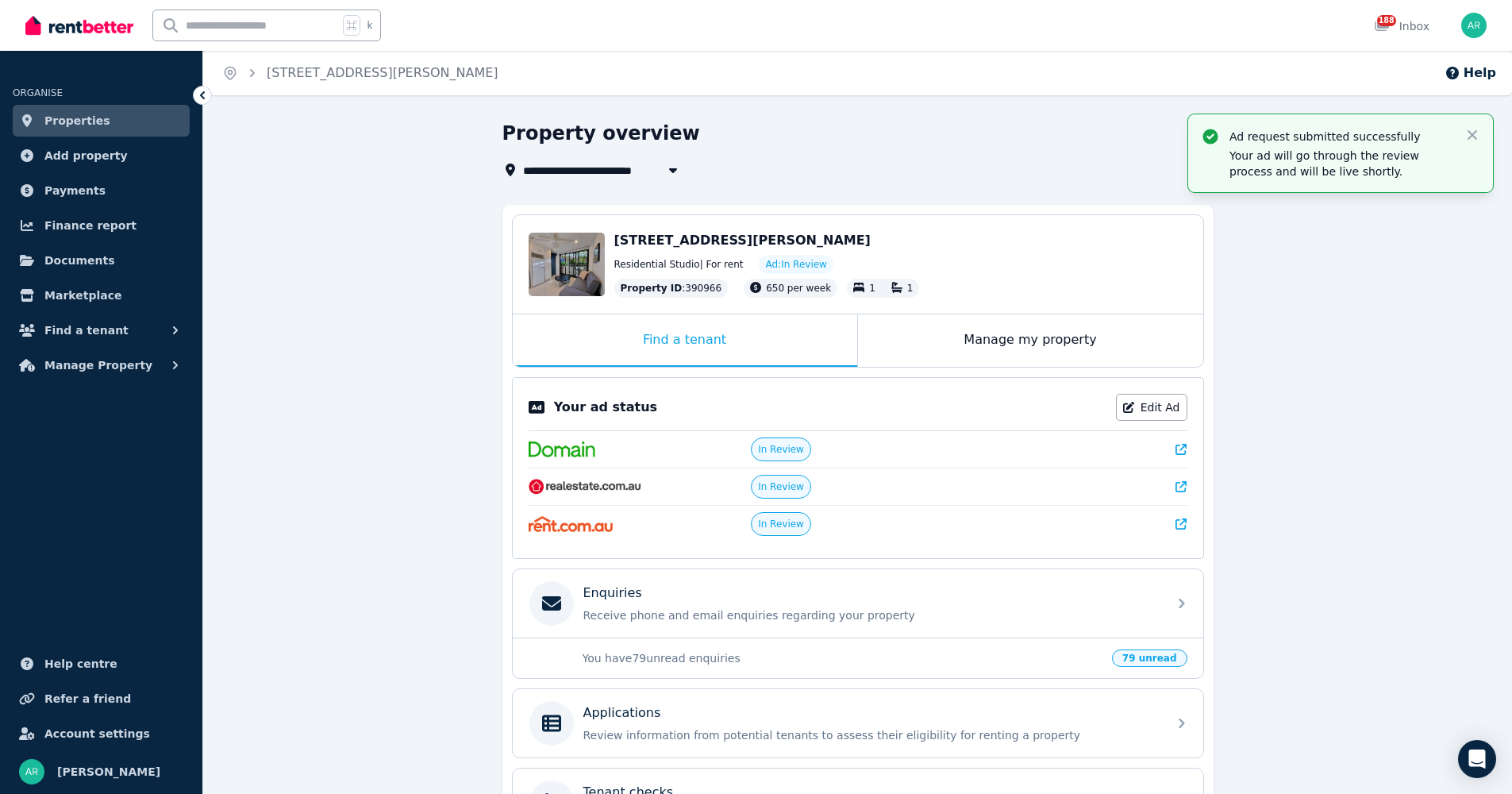
click at [101, 124] on link "Properties" at bounding box center [101, 120] width 177 height 32
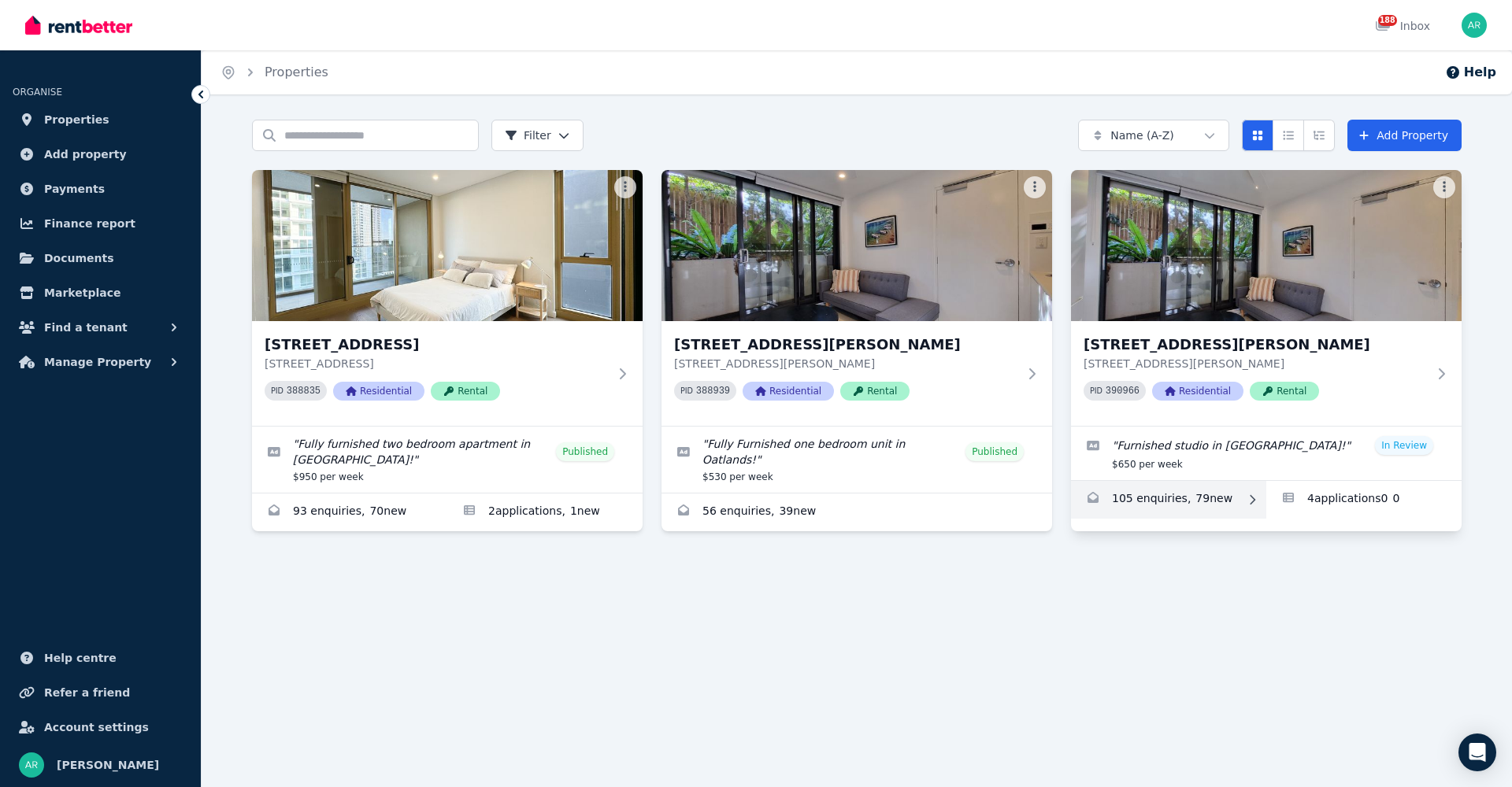
click at [1160, 500] on link "Enquiries for 135 Griffiths St, Balgowlah" at bounding box center [1169, 499] width 195 height 38
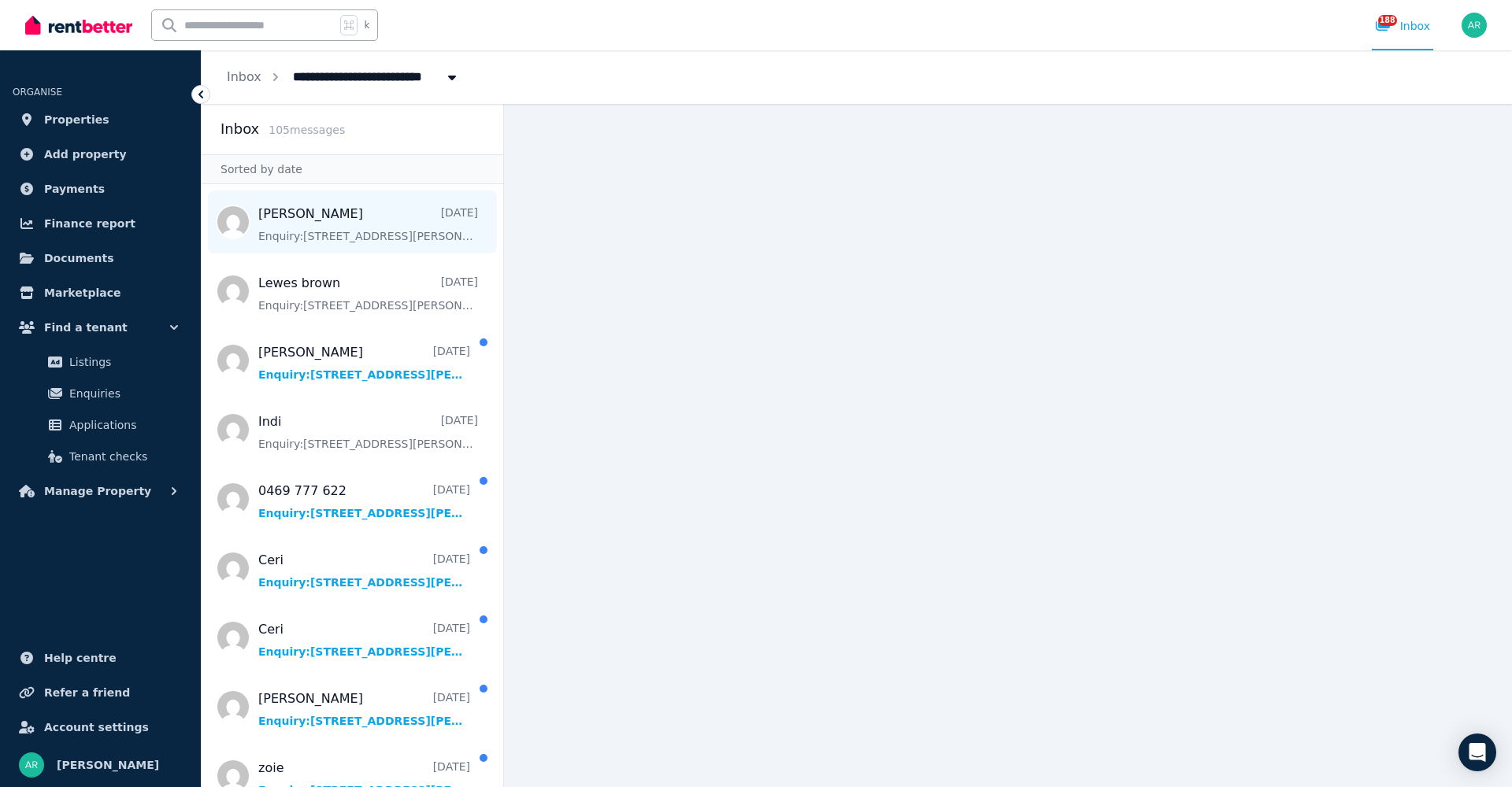
click at [295, 239] on span "Message list" at bounding box center [352, 221] width 302 height 63
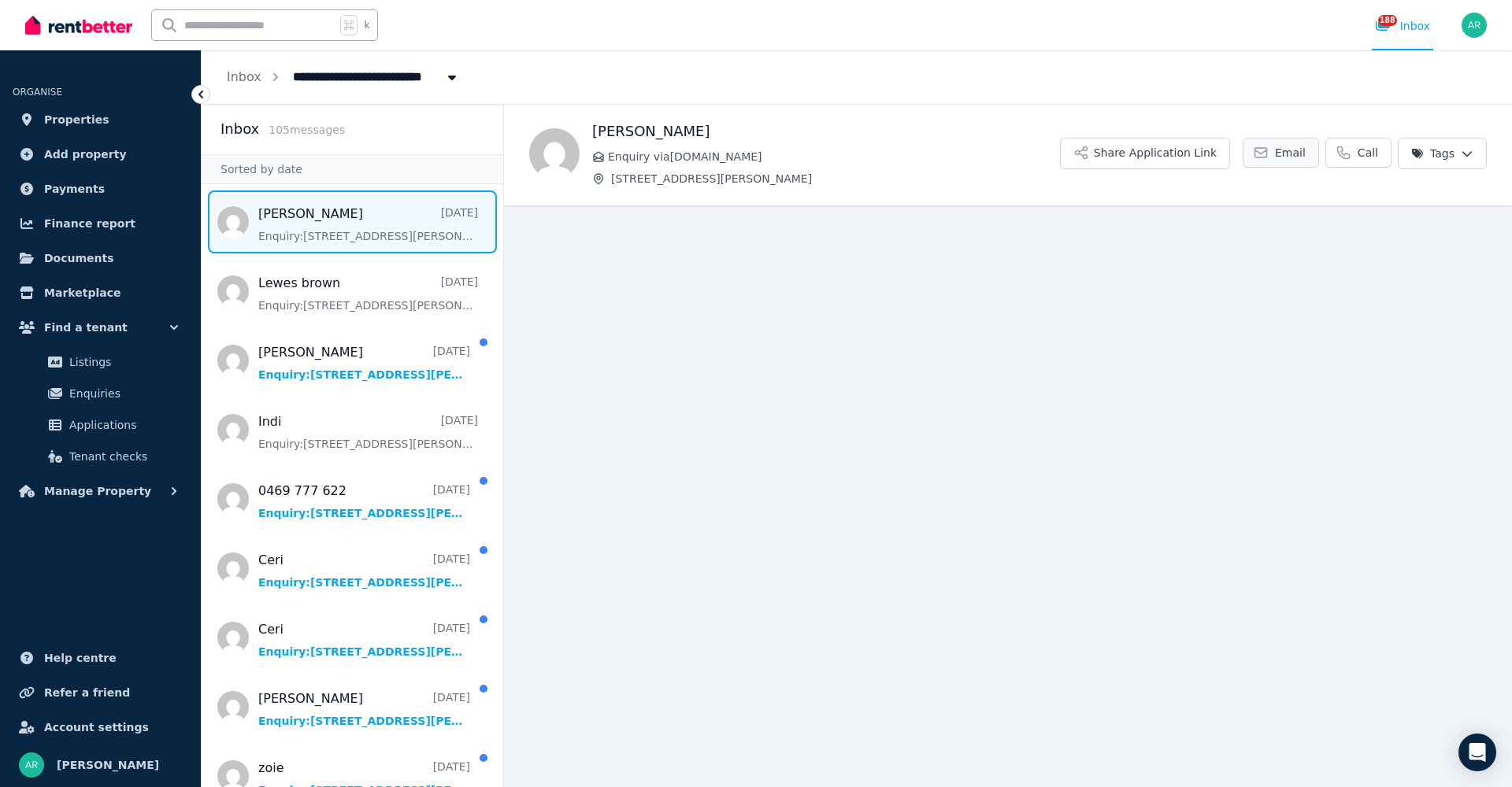
click at [1294, 150] on span "Email" at bounding box center [1290, 152] width 31 height 16
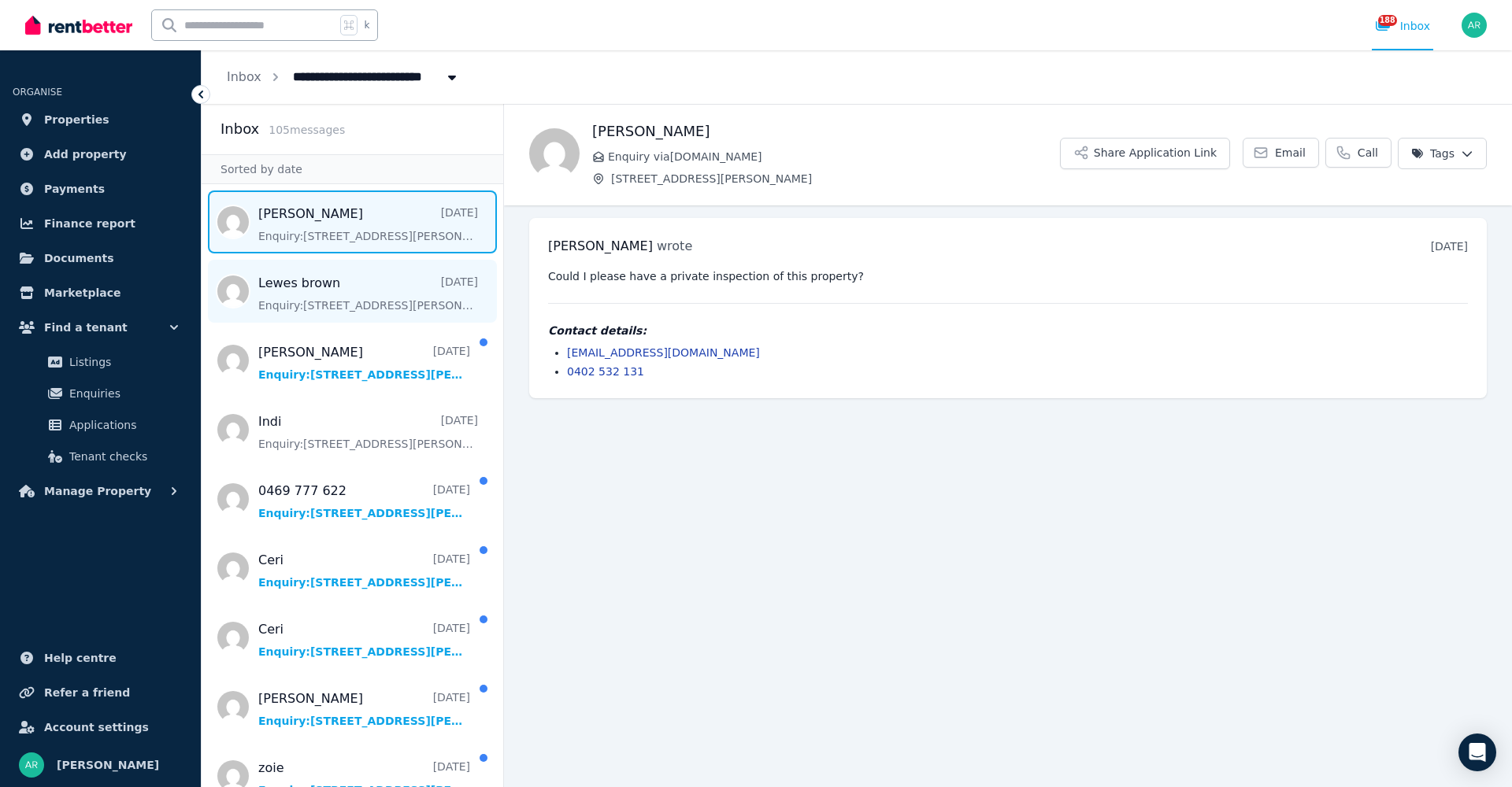
click at [300, 305] on span "Message list" at bounding box center [352, 291] width 302 height 63
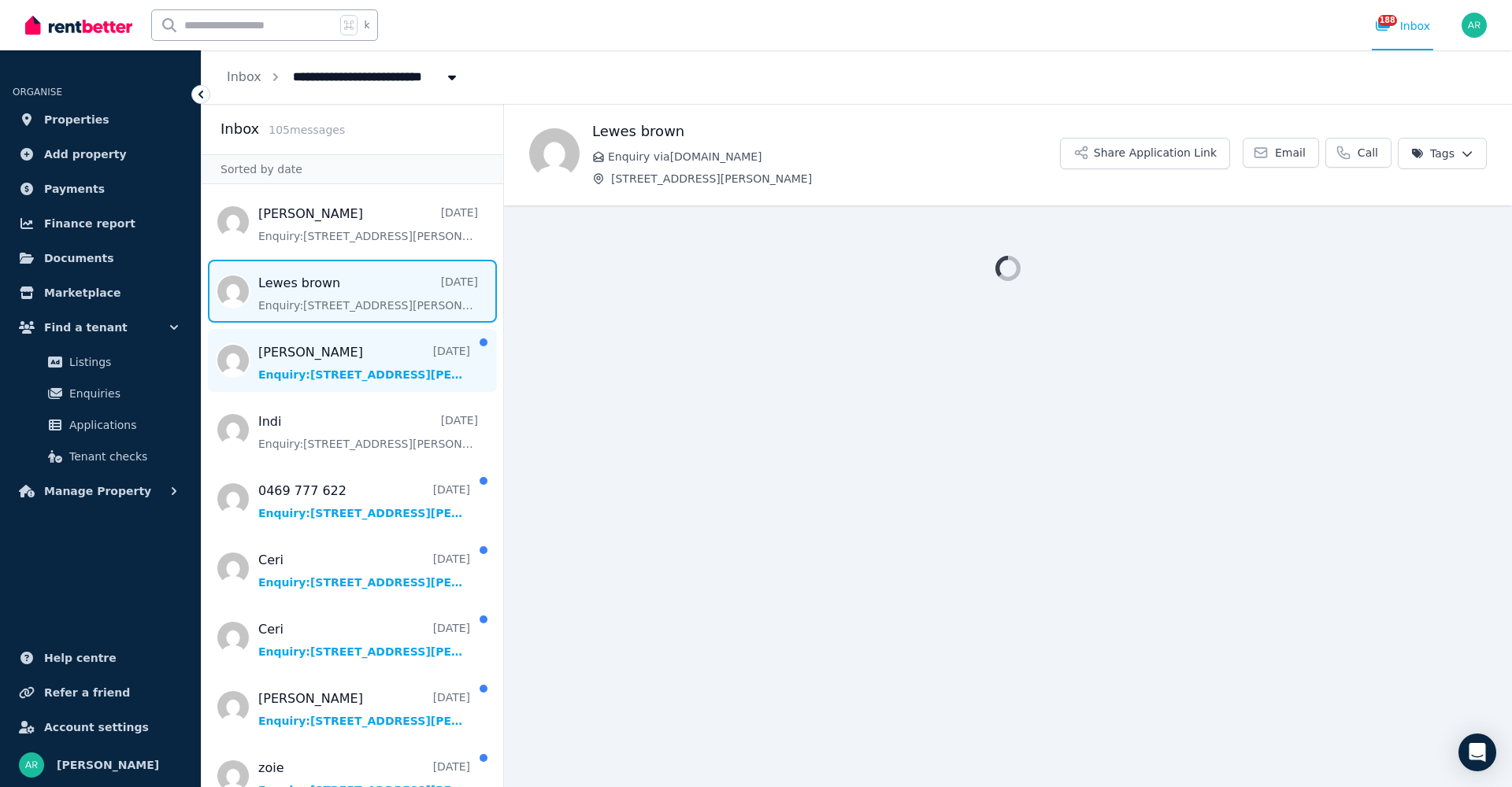
click at [328, 368] on span "Message list" at bounding box center [352, 360] width 302 height 63
